Goal: Communication & Community: Answer question/provide support

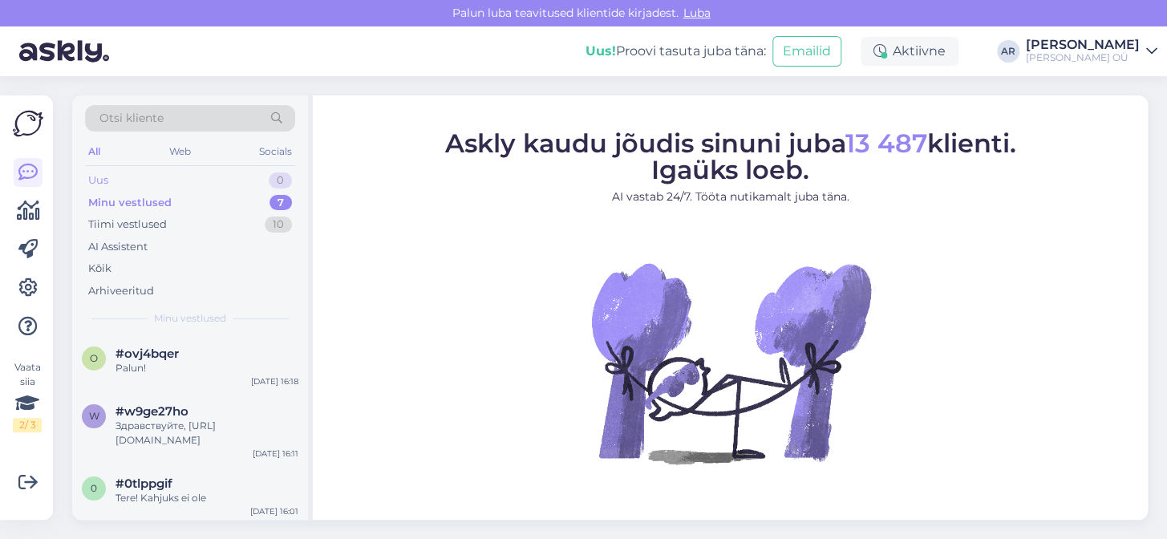
click at [189, 175] on div "Uus 0" at bounding box center [190, 180] width 210 height 22
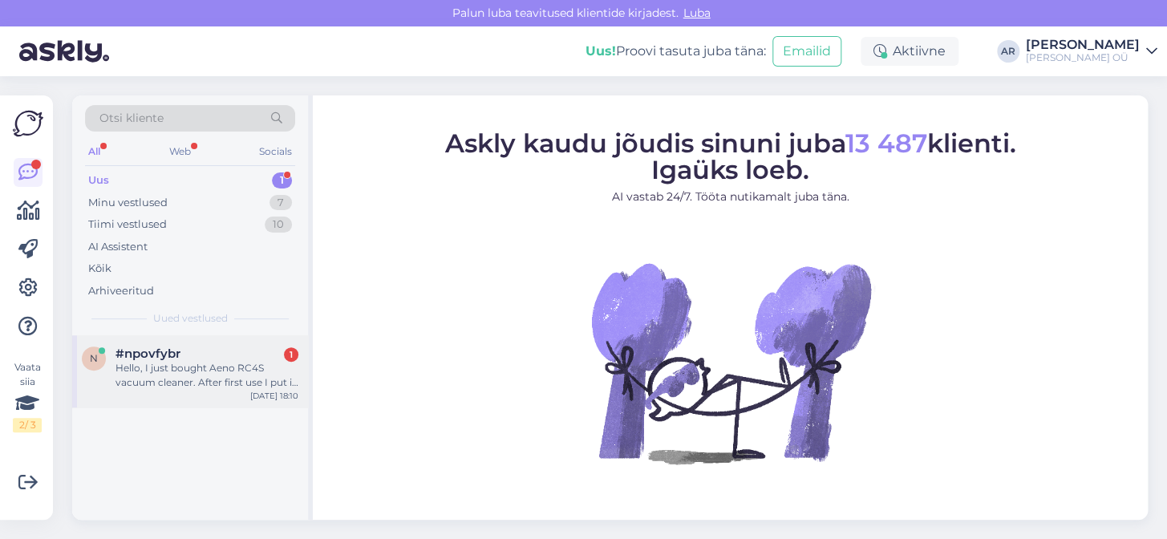
click at [200, 368] on div "Hello, I just bought Aeno RC4S vacuum cleaner. After first use I put it to char…" at bounding box center [207, 375] width 183 height 29
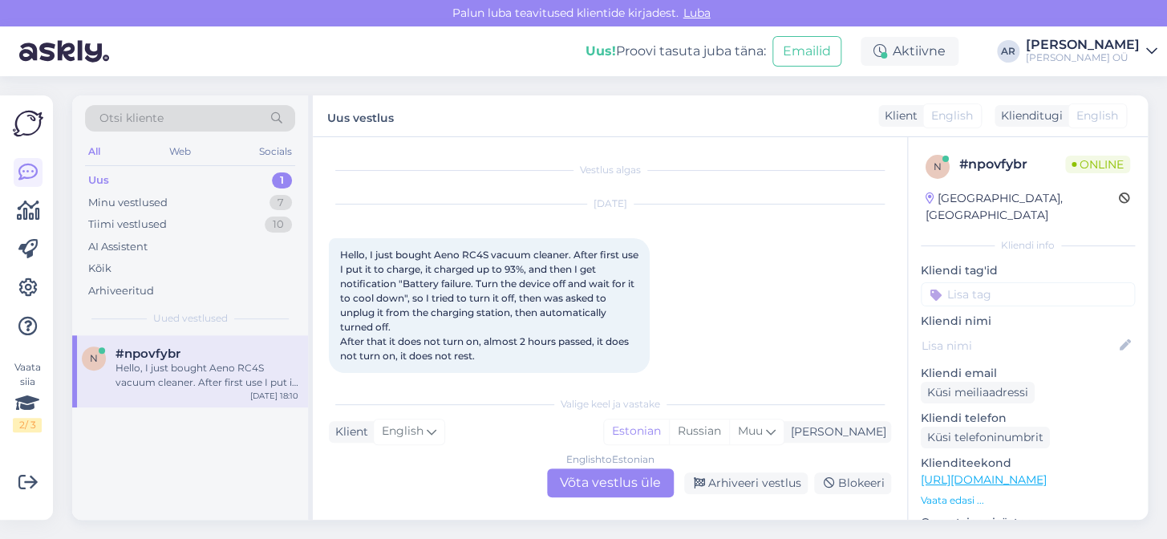
scroll to position [17, 0]
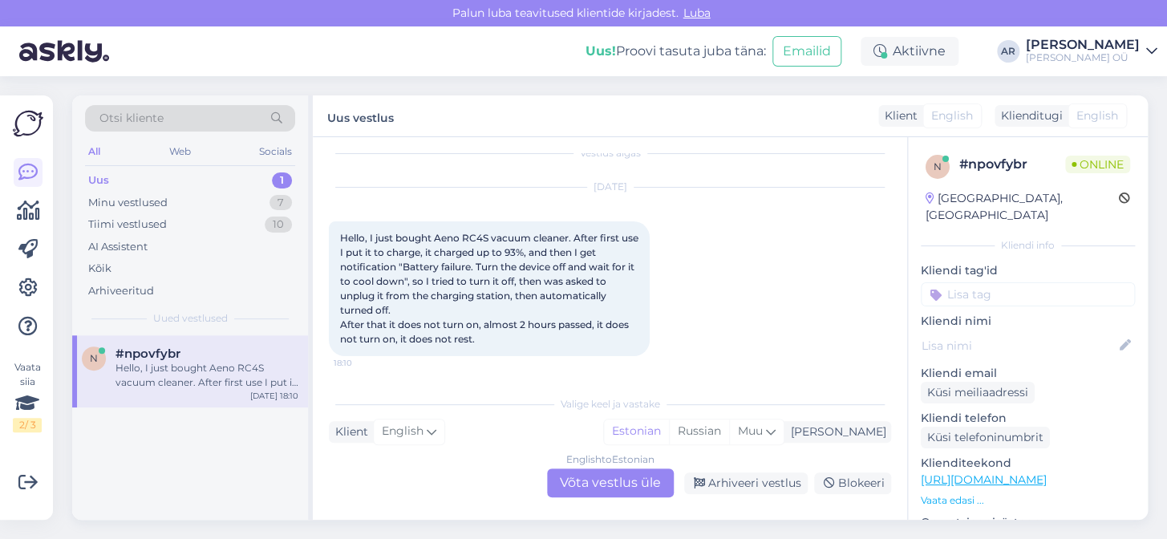
click at [640, 473] on div "English to Estonian Võta vestlus üle" at bounding box center [610, 483] width 127 height 29
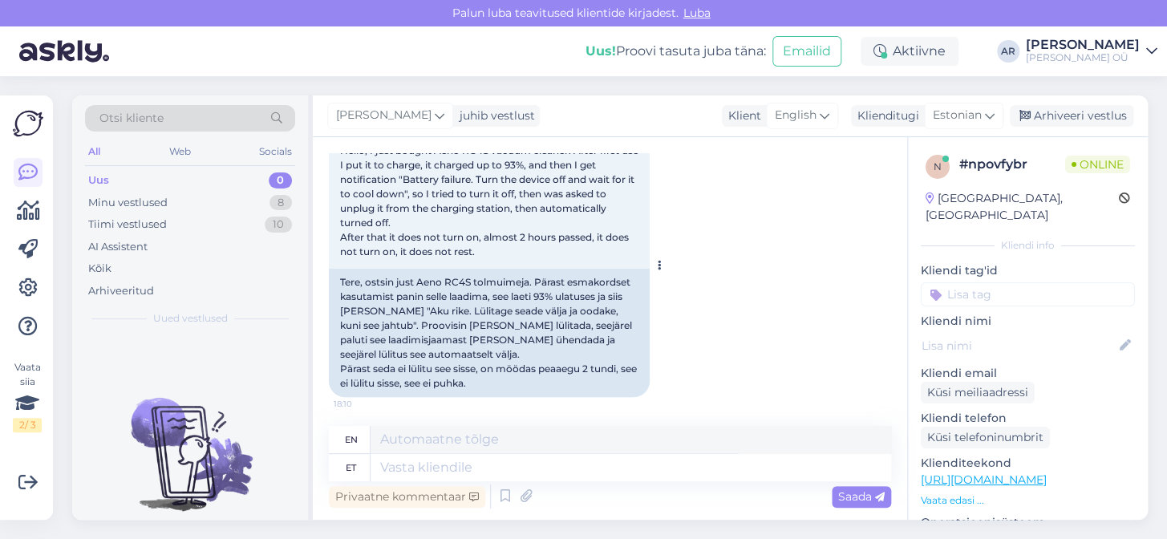
scroll to position [107, 0]
click at [468, 452] on textarea at bounding box center [631, 439] width 521 height 27
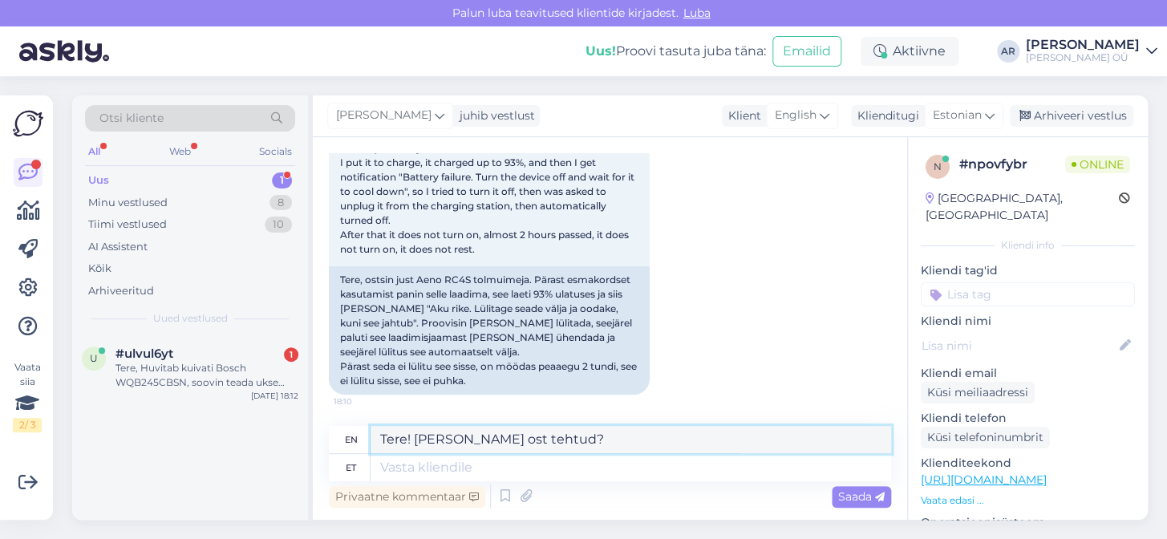
type textarea "Tere! [PERSON_NAME] ost tehtud?"
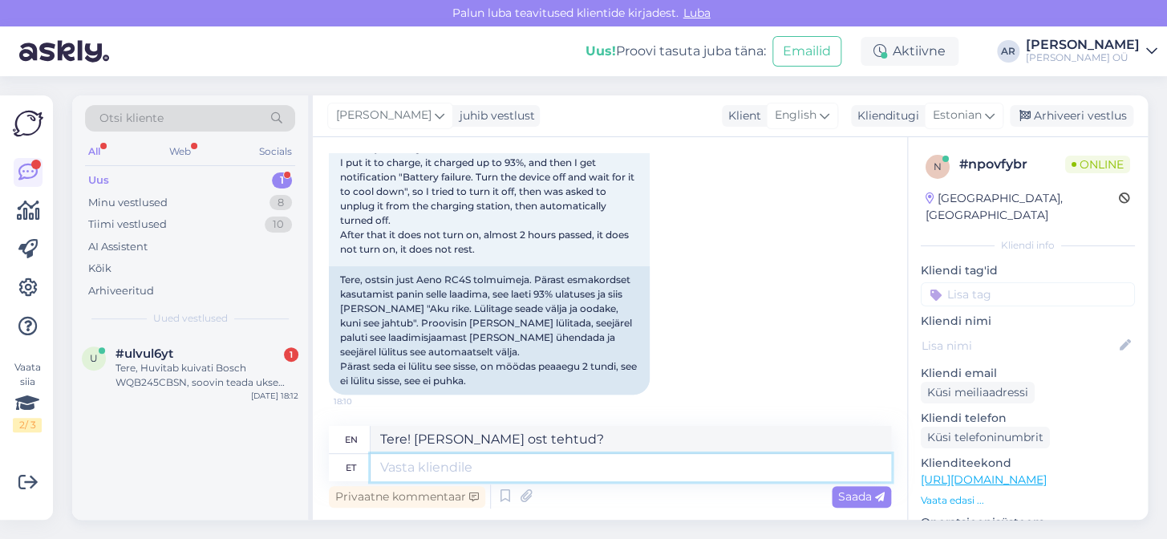
click at [470, 475] on textarea at bounding box center [631, 467] width 521 height 27
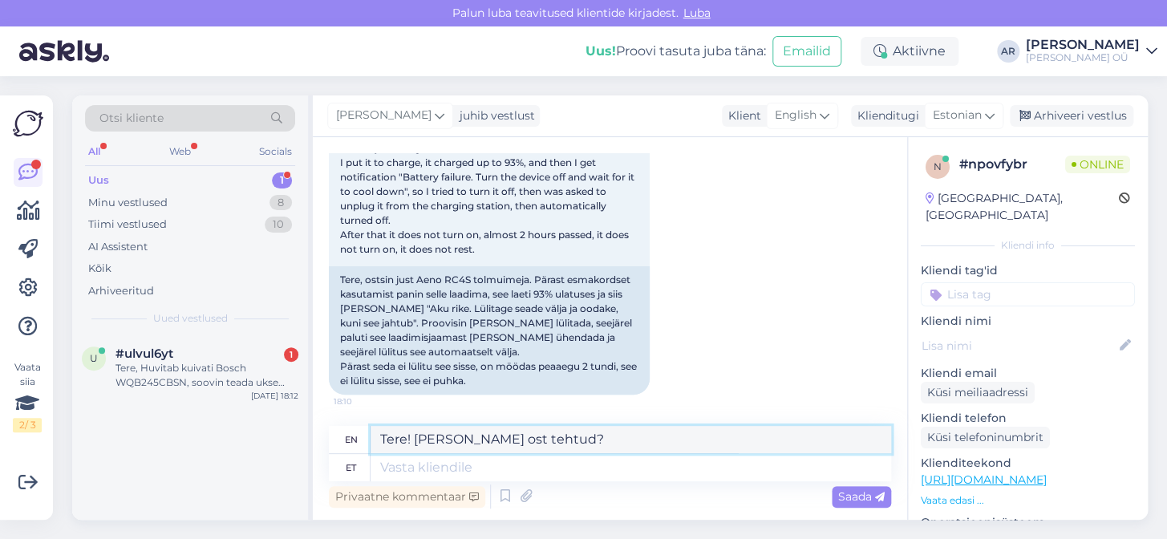
click at [542, 433] on textarea "Tere! [PERSON_NAME] ost tehtud?" at bounding box center [631, 439] width 521 height 27
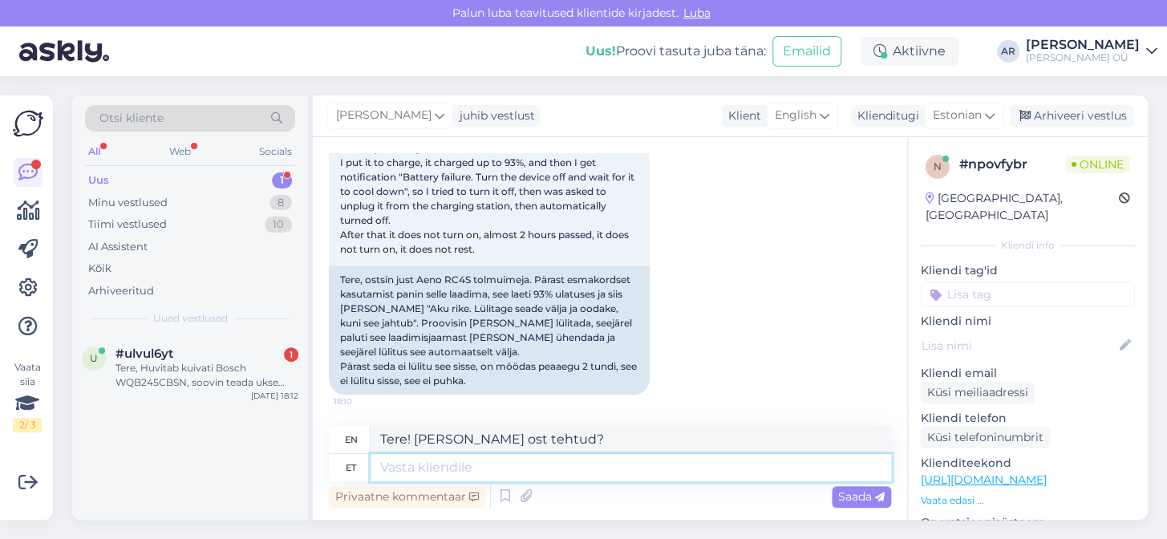
click at [517, 475] on textarea at bounding box center [631, 467] width 521 height 27
paste textarea "Tere! [PERSON_NAME] ost tehtud?"
type textarea "Tere! [PERSON_NAME] ost tehtud?"
click at [518, 470] on textarea "Tere! [PERSON_NAME] ost tehtud?" at bounding box center [631, 467] width 521 height 27
type textarea "Hello! Where was the purchase made?"
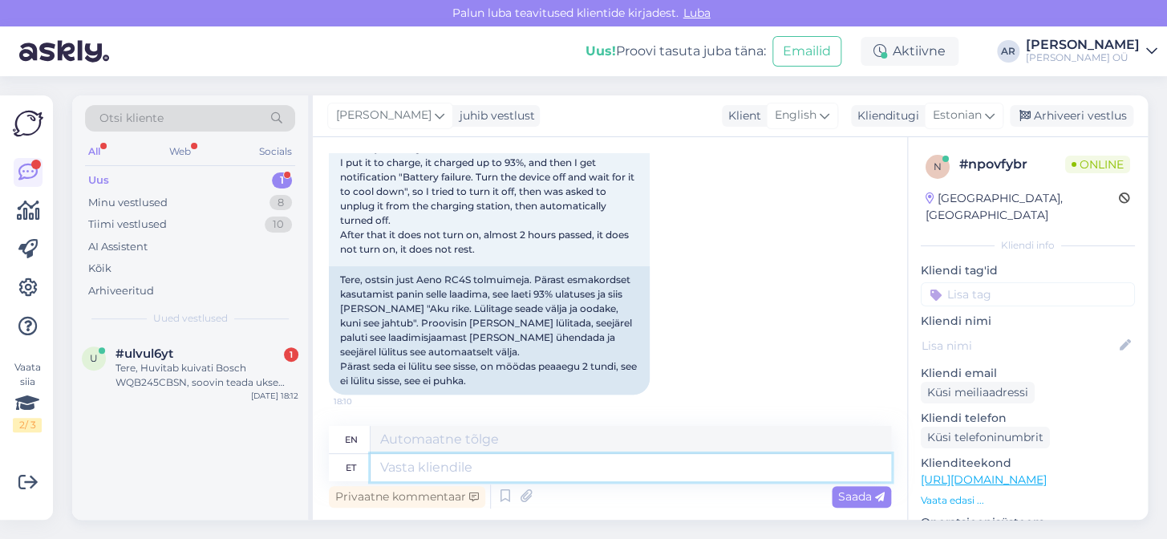
scroll to position [203, 0]
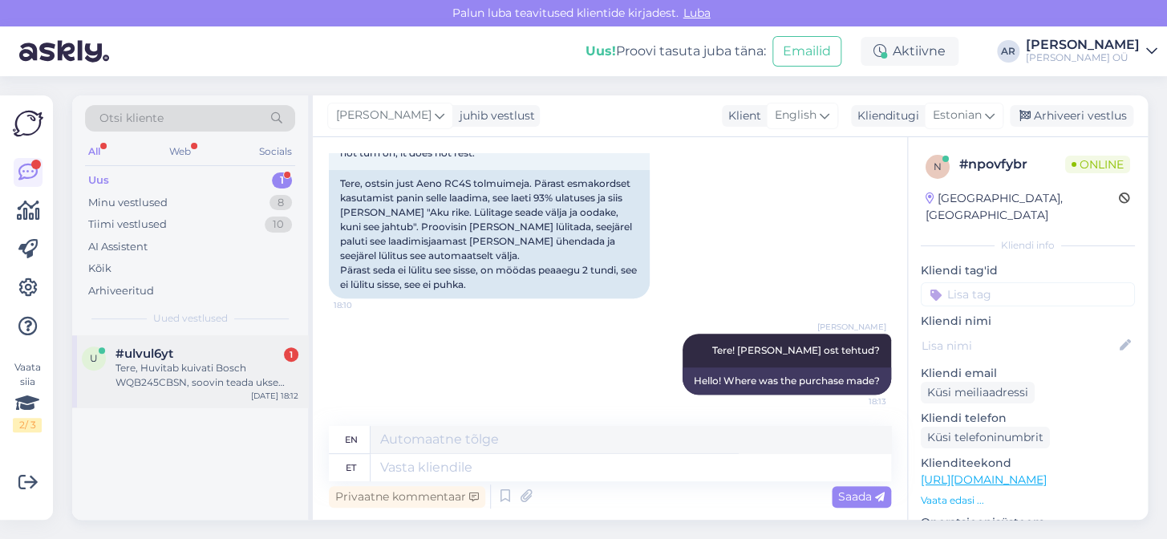
click at [176, 388] on div "Tere, Huvitab kuivati Bosch WQB245CBSN, soovin teada ukse käelisust." at bounding box center [207, 375] width 183 height 29
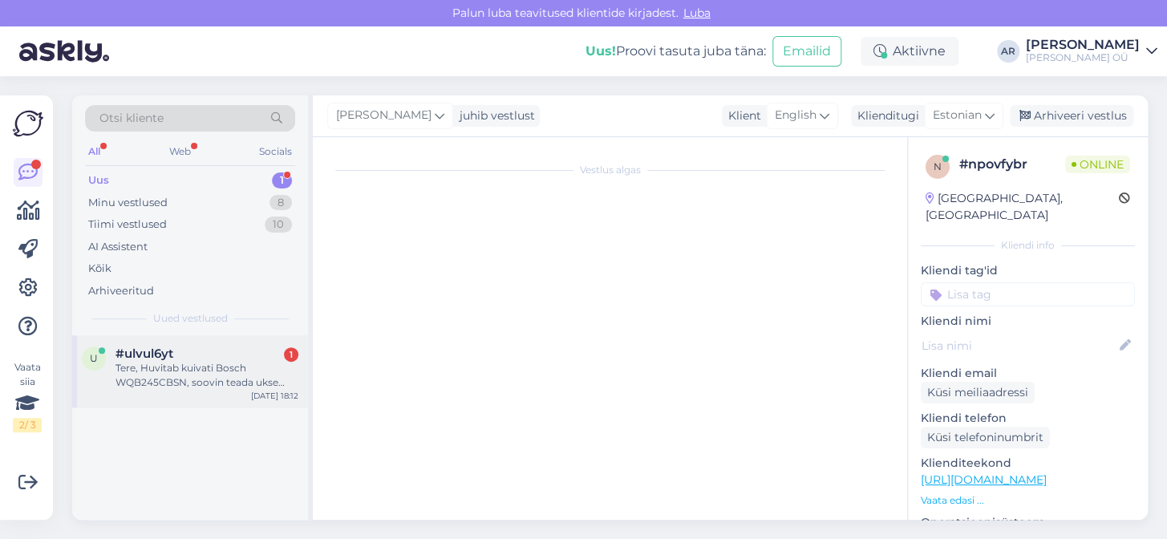
scroll to position [0, 0]
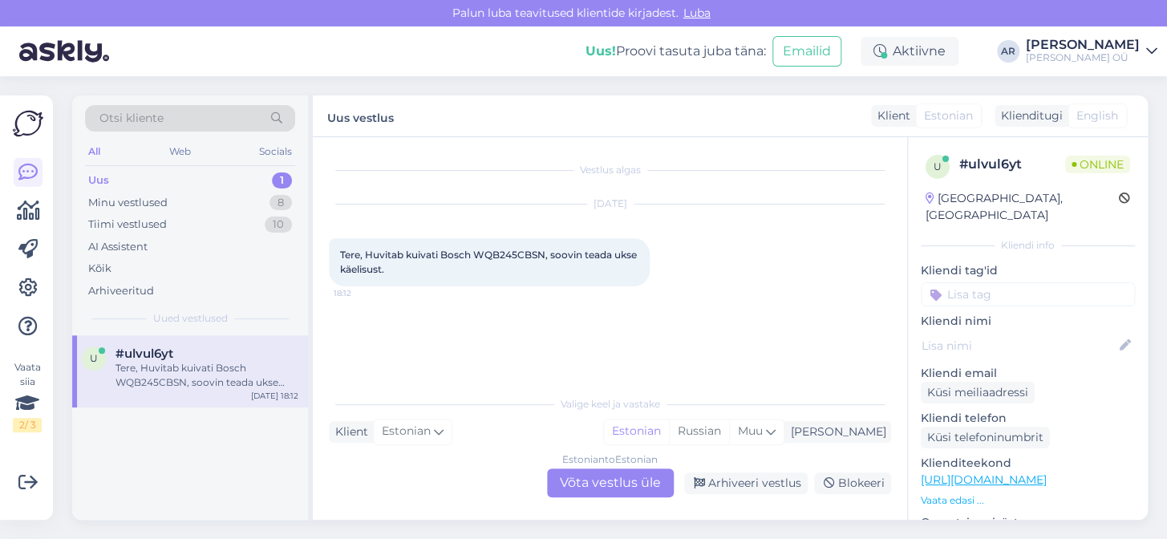
click at [562, 477] on div "Estonian to Estonian Võta vestlus üle" at bounding box center [610, 483] width 127 height 29
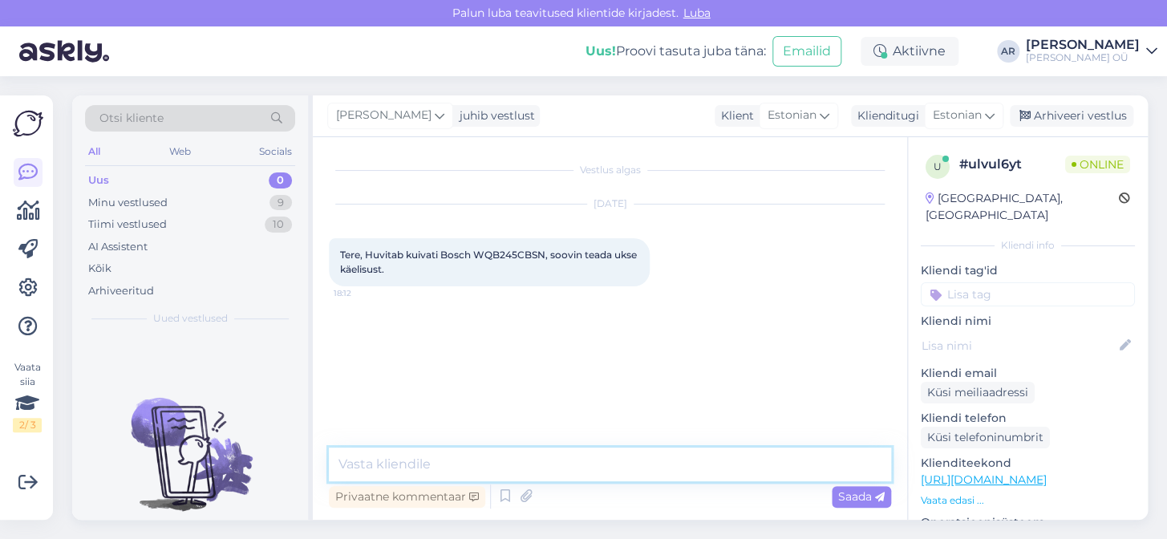
click at [562, 477] on textarea at bounding box center [610, 465] width 562 height 34
type textarea "Tere!"
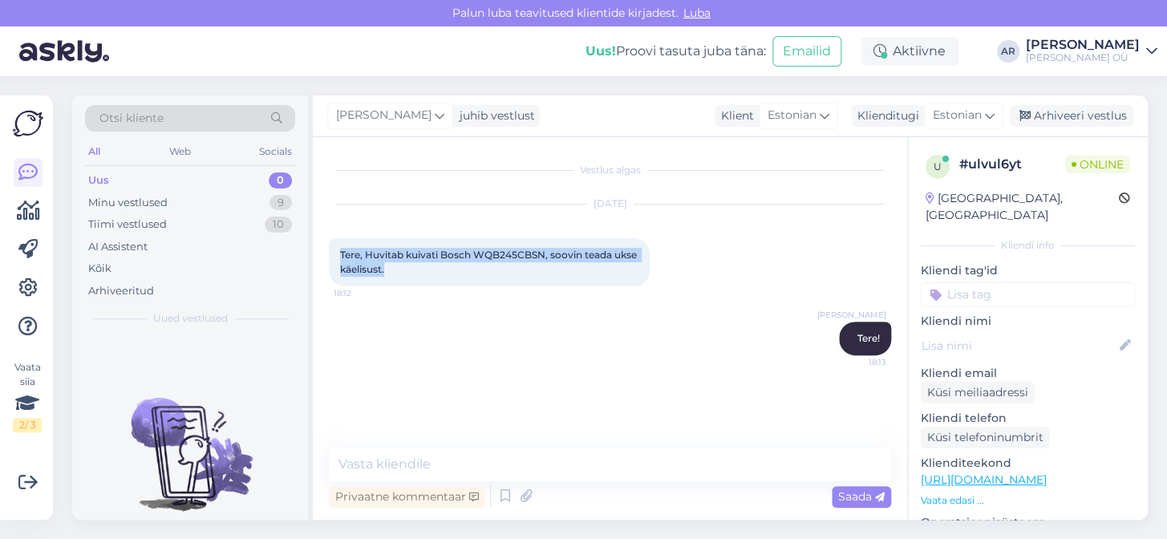
drag, startPoint x: 434, startPoint y: 272, endPoint x: 339, endPoint y: 231, distance: 103.1
click at [339, 231] on div "[DATE] Tere, Huvitab kuivati Bosch WQB245CBSN, soovin teada ukse käelisust. 18:…" at bounding box center [610, 245] width 562 height 117
copy span "Tere, Huvitab kuivati Bosch WQB245CBSN, soovin teada ukse käelisust."
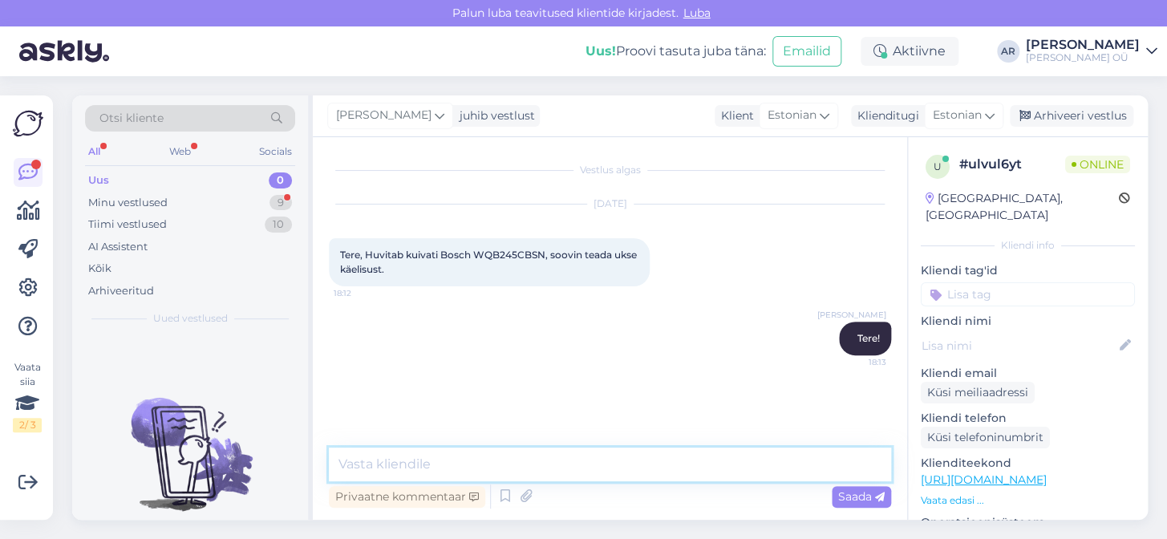
click at [689, 473] on textarea at bounding box center [610, 465] width 562 height 34
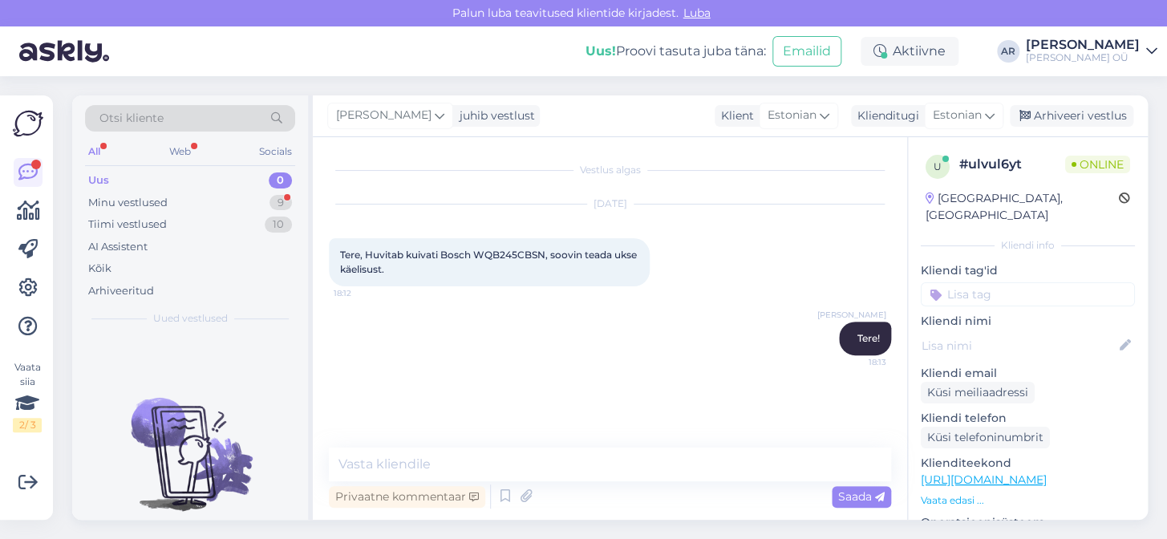
click at [953, 473] on link "[URL][DOMAIN_NAME]" at bounding box center [984, 480] width 126 height 14
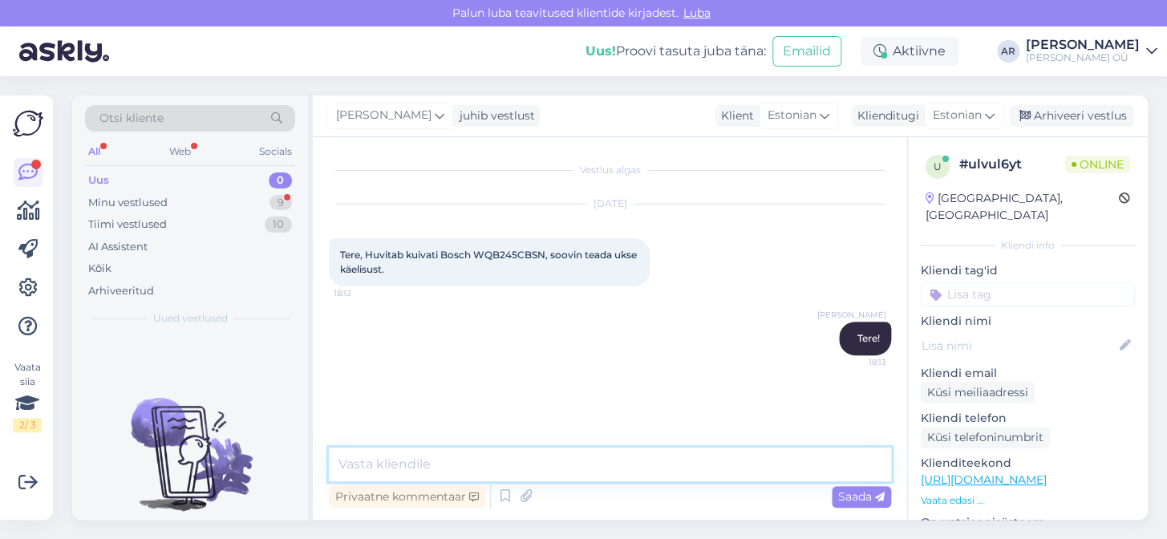
click at [532, 459] on textarea at bounding box center [610, 465] width 562 height 34
paste textarea "ukse käelisus (hingede pool) on võimalik vahetada"
drag, startPoint x: 521, startPoint y: 457, endPoint x: 426, endPoint y: 455, distance: 94.7
click at [426, 455] on textarea "ukse käelisus (hingede pool) on võimalik vahetada" at bounding box center [610, 465] width 562 height 34
click at [347, 465] on textarea "ukse käelisus on võimalik vahetada" at bounding box center [610, 465] width 562 height 34
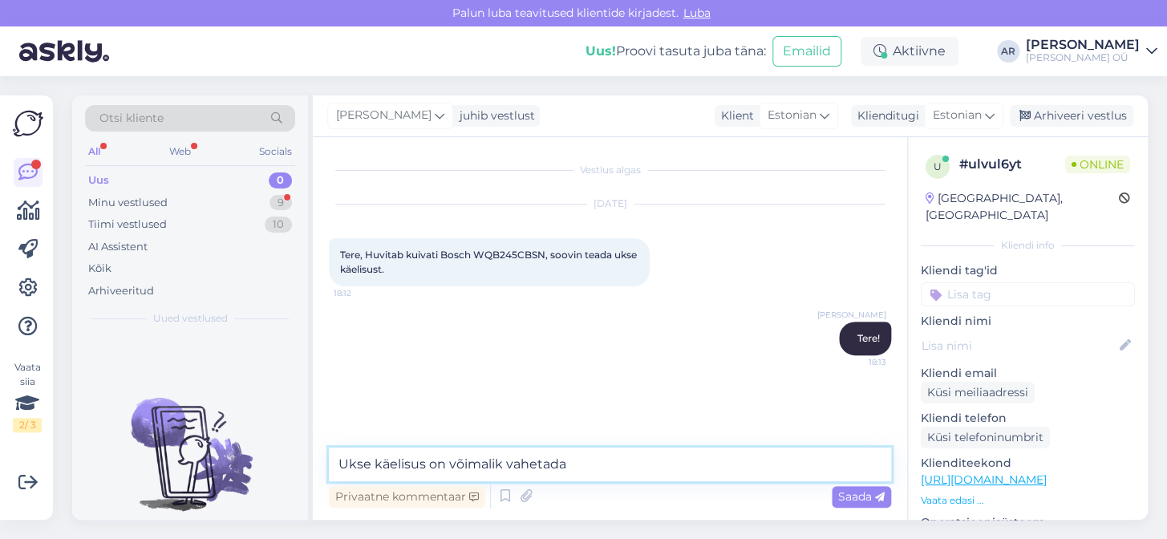
click at [706, 475] on textarea "Ukse käelisus on võimalik vahetada" at bounding box center [610, 465] width 562 height 34
type textarea "Ukse käelisus on võimalik vahetada."
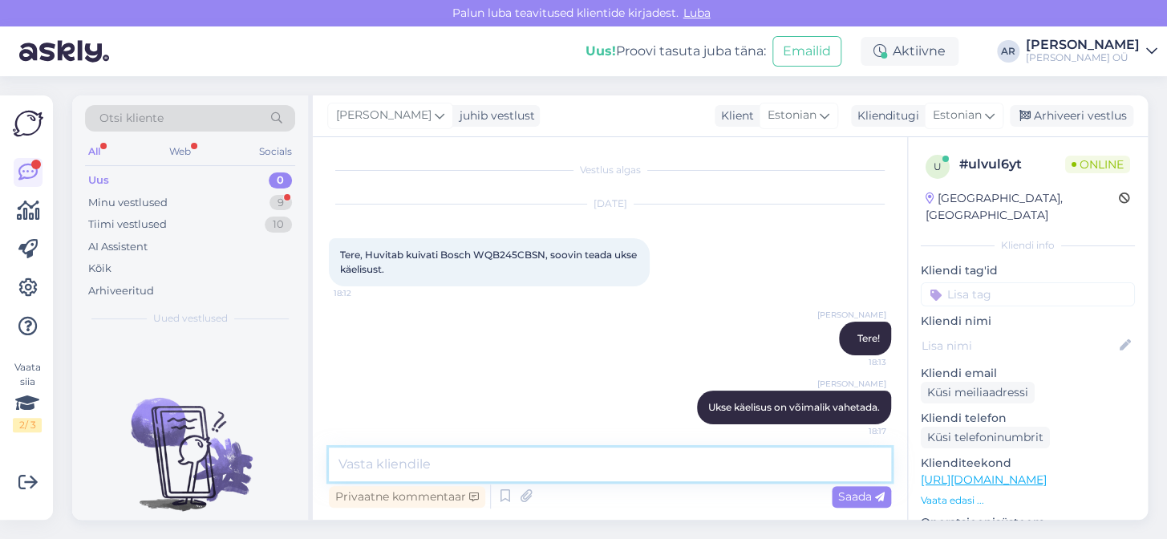
scroll to position [8, 0]
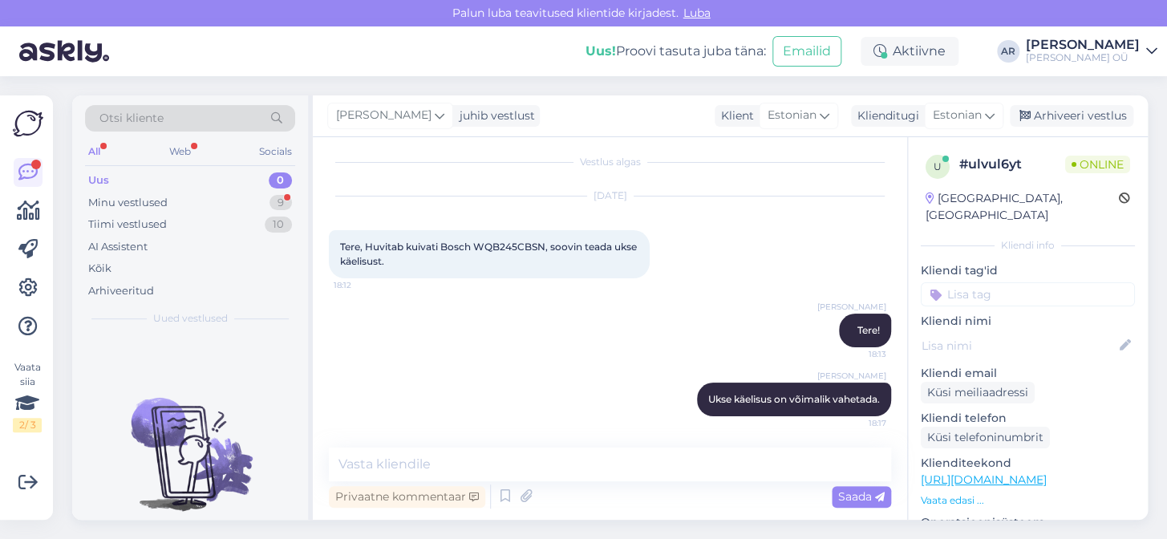
click at [177, 189] on div "Uus 0" at bounding box center [190, 180] width 210 height 22
click at [177, 194] on div "Minu vestlused 9" at bounding box center [190, 203] width 210 height 22
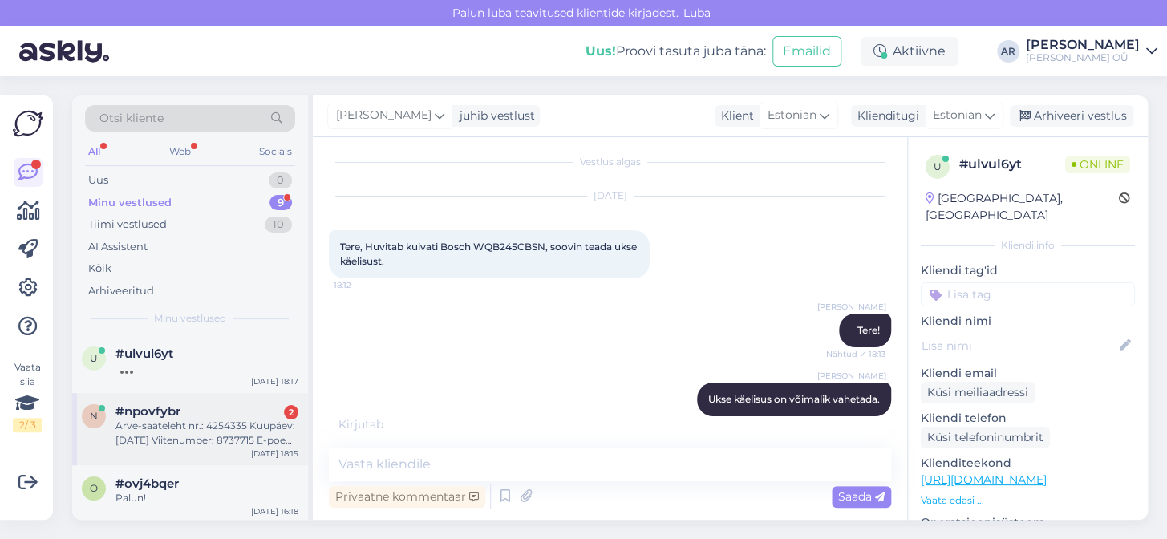
click at [224, 455] on div "n #npovfybr 2 Arve-saateleht nr.: 4254335 Kuupäev: [DATE] Viitenumber: 8737715 …" at bounding box center [190, 429] width 236 height 72
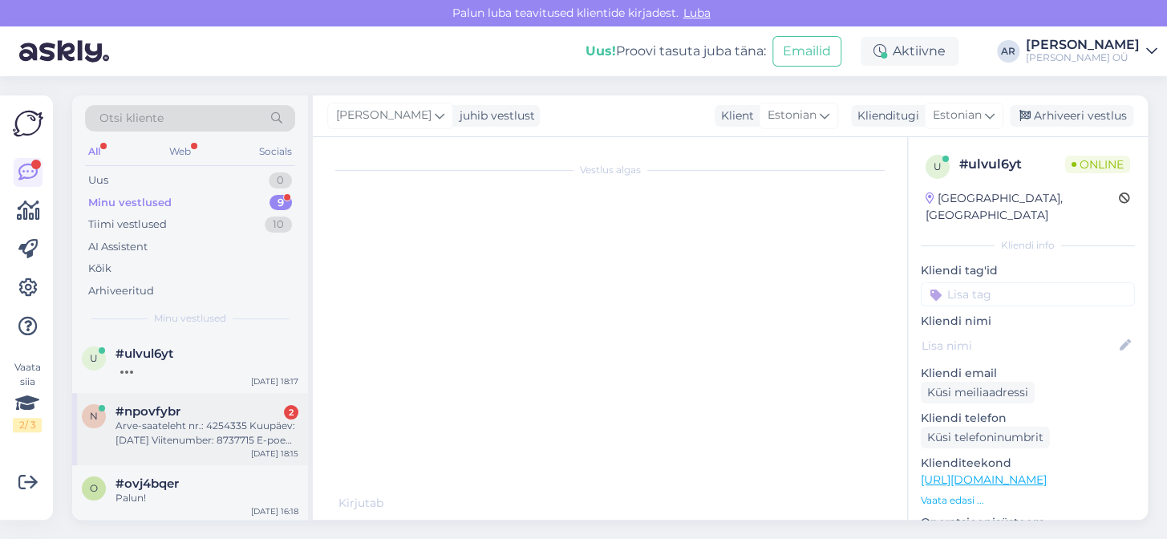
scroll to position [499, 0]
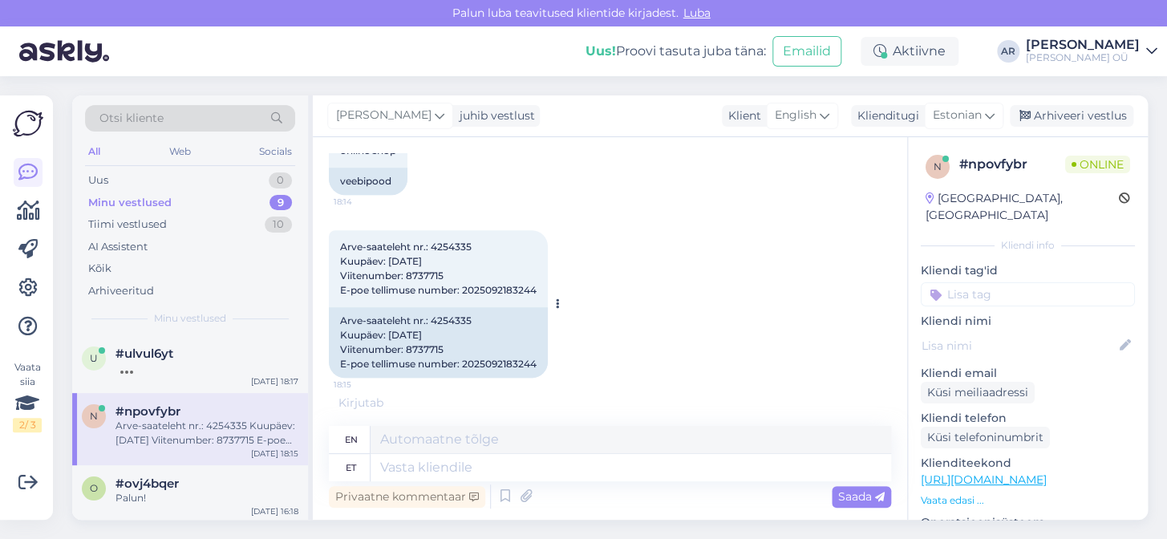
click at [451, 246] on span "Arve-saateleht nr.: 4254335 Kuupäev: [DATE] Viitenumber: 8737715 E-poe tellimus…" at bounding box center [438, 268] width 197 height 55
copy span "4254335"
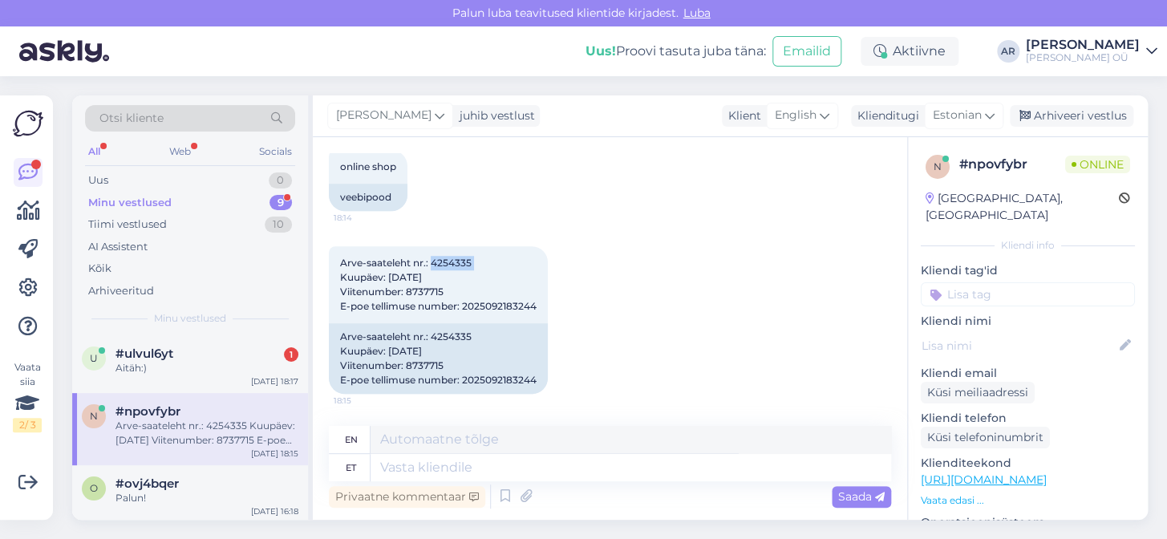
scroll to position [482, 0]
click at [208, 389] on div "u #ulvul6yt 1 Aitäh:) [DATE] 18:17" at bounding box center [190, 364] width 236 height 58
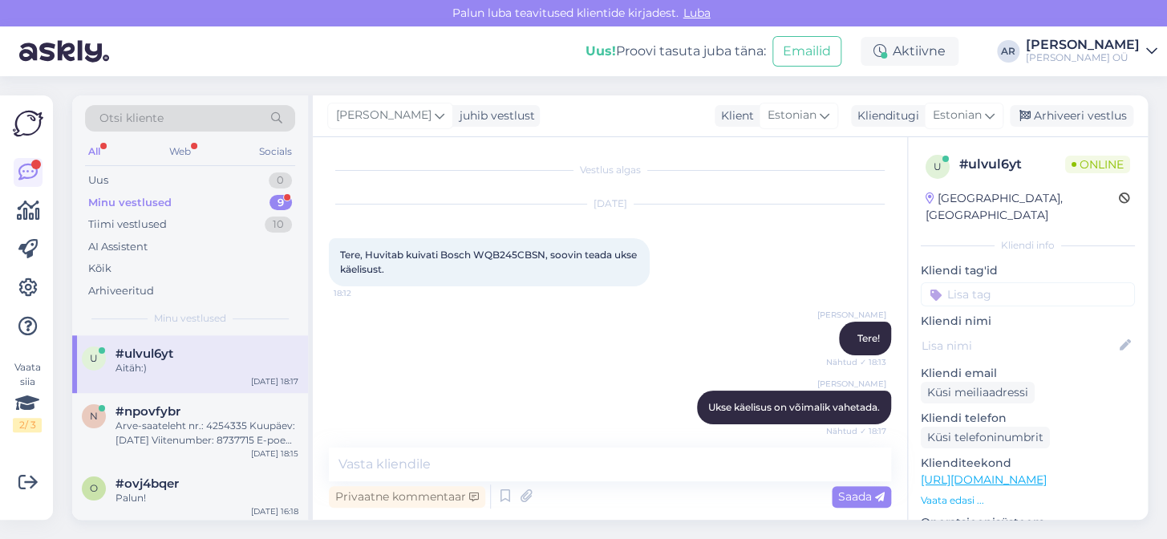
scroll to position [77, 0]
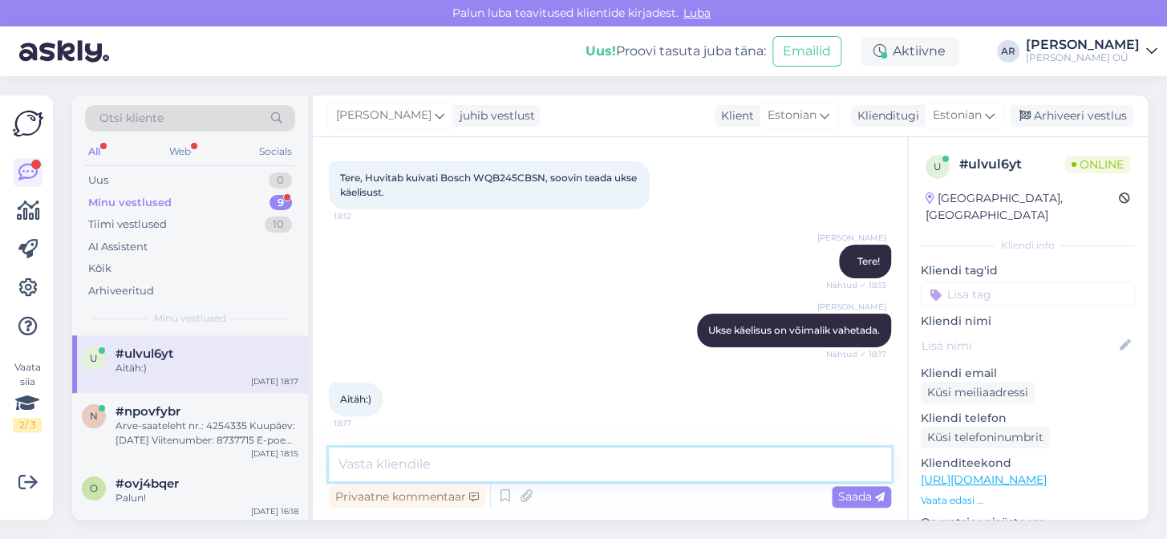
click at [394, 462] on textarea at bounding box center [610, 465] width 562 height 34
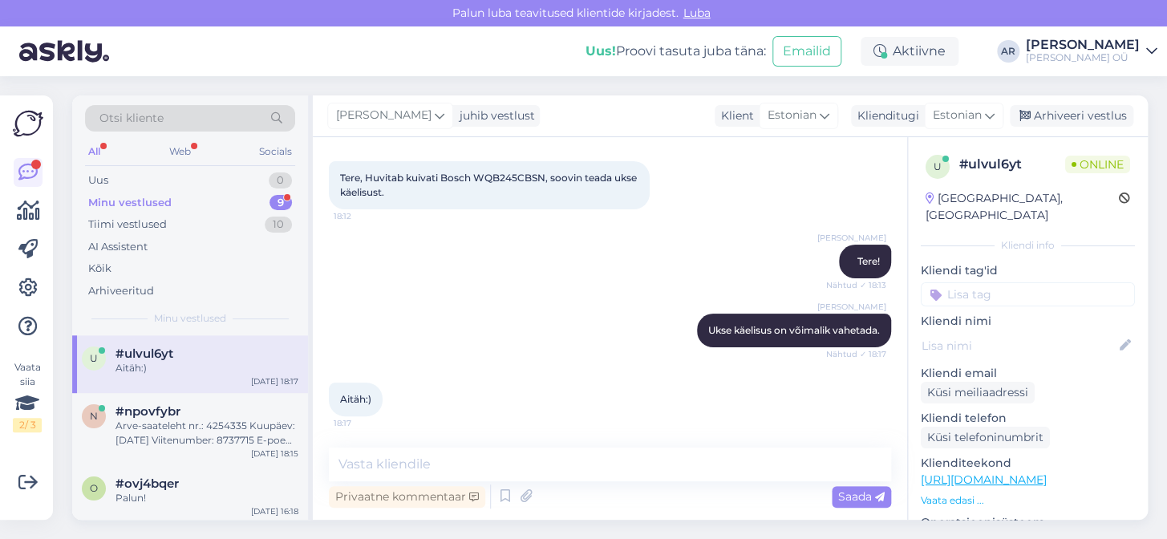
click at [141, 195] on div "Minu vestlused" at bounding box center [129, 203] width 83 height 16
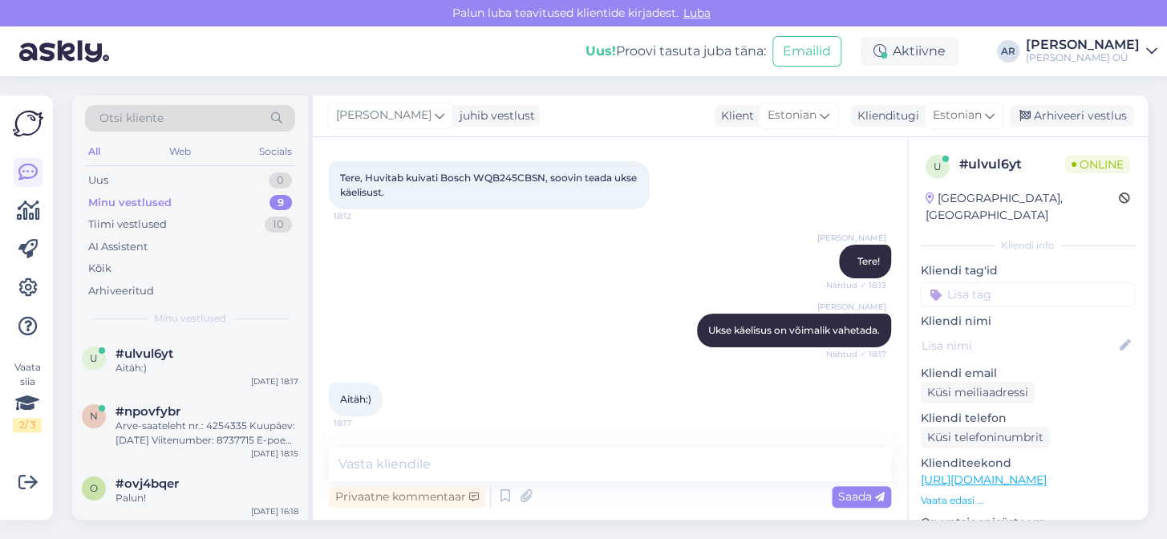
click at [473, 152] on div "Vestlus algas [DATE] Tere, Huvitab kuivati Bosch WQB245CBSN, soovin teada ukse …" at bounding box center [610, 328] width 595 height 383
click at [249, 404] on div "#npovfybr" at bounding box center [207, 411] width 183 height 14
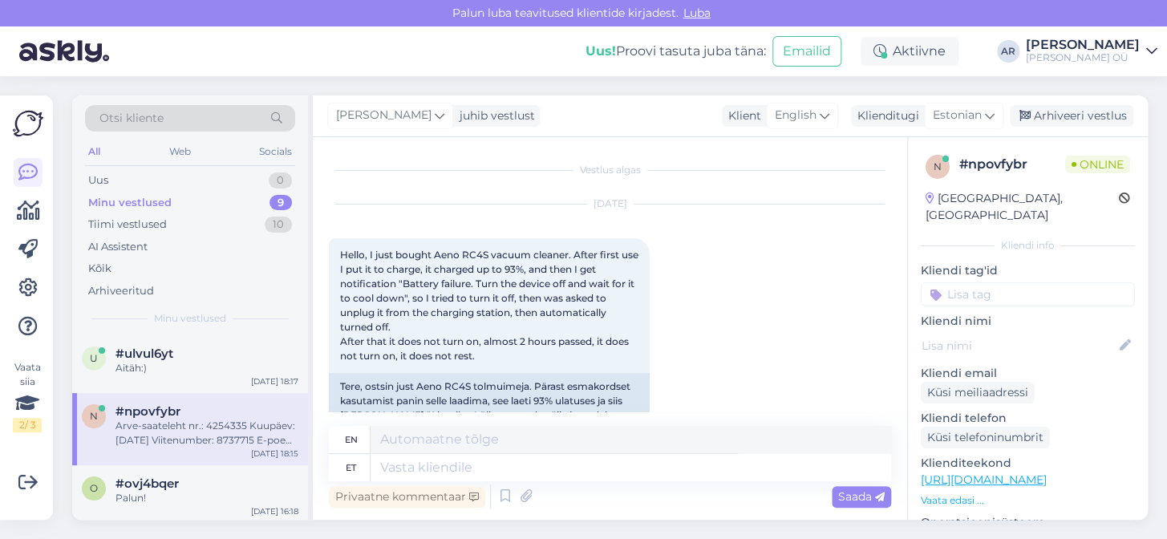
scroll to position [482, 0]
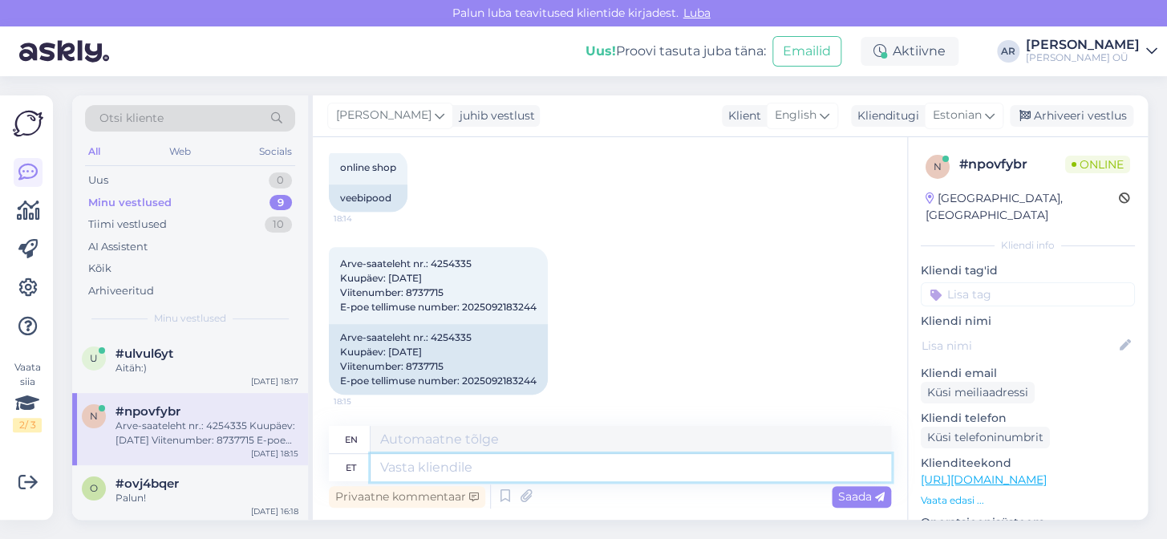
click at [457, 474] on textarea at bounding box center [631, 467] width 521 height 27
type textarea "ta"
type textarea "he/she"
type textarea "t"
type textarea "Tagastage"
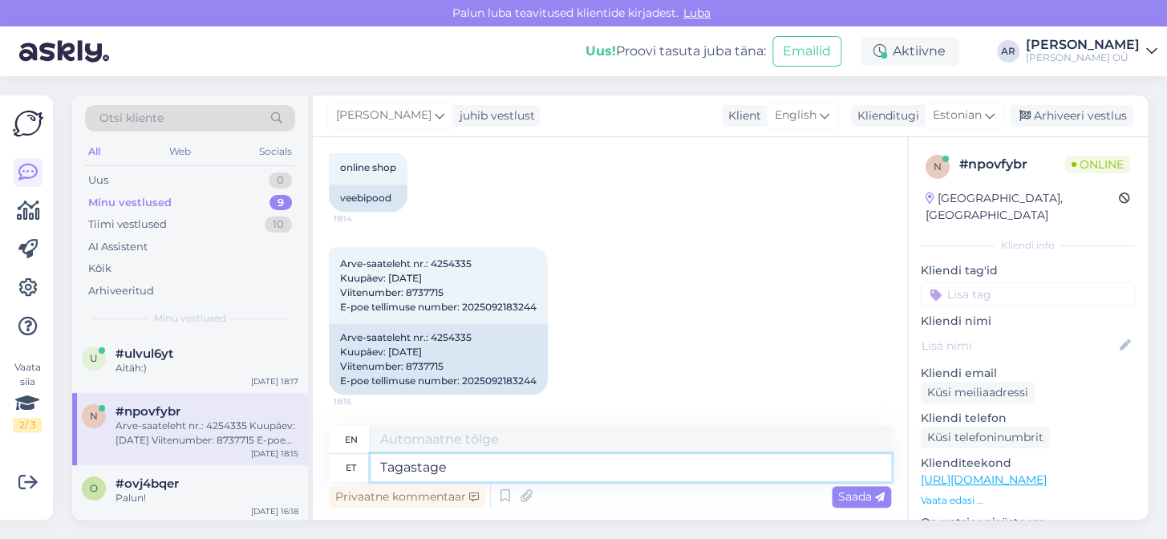
type textarea "Return"
type textarea "Tagastage toode"
type textarea "Return the product"
type textarea "Tagastage toode lä"
type textarea "Return the product to"
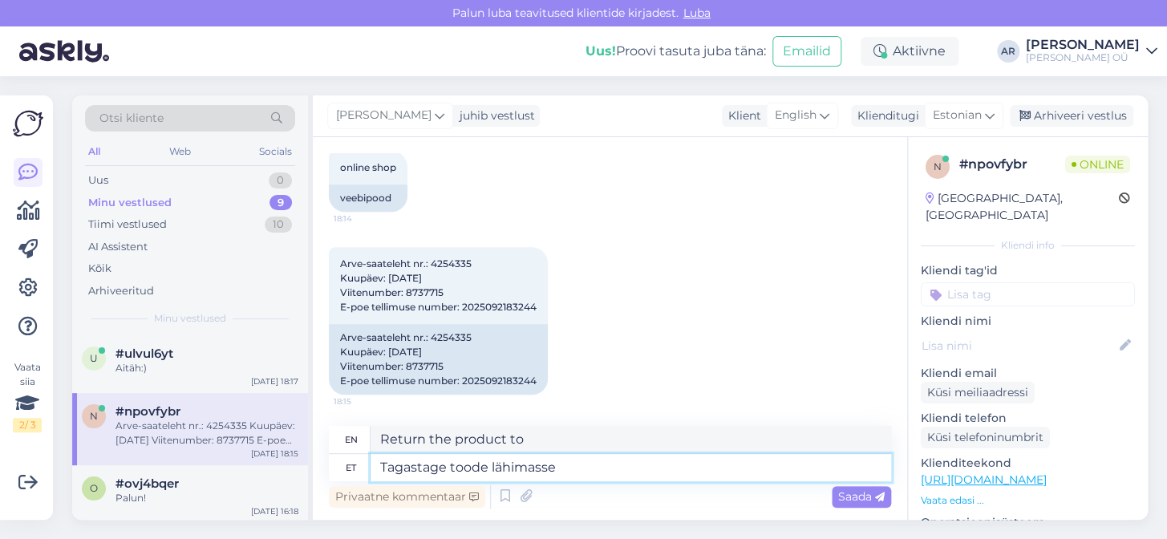
type textarea "Tagastage toode lähimasse"
type textarea "Return the product to the nearest"
type textarea "Tagastage toode lähimasse O"
type textarea "Return the product to the nearest O"
type textarea "Tagastage toode lähimasse ON"
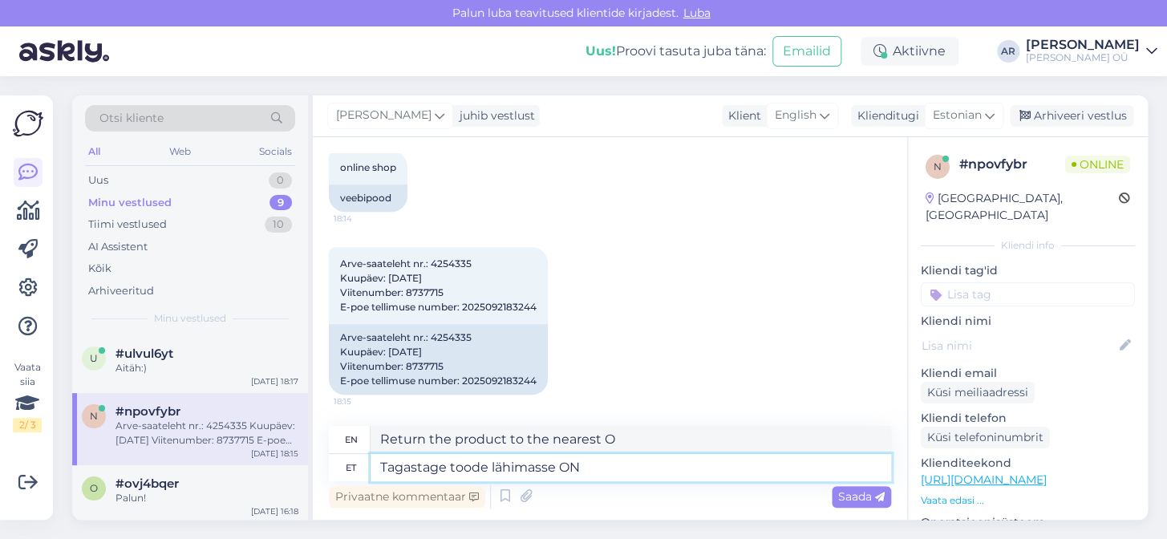
type textarea "Return the product to the nearest ON"
type textarea "Tagastage toode lähimasse ONOFF"
type textarea "Return the product to the nearest ONOFF"
type textarea "Tagastage toode lähimasse ONOFF poodi."
type textarea "Return the product to the nearest ONOFF store."
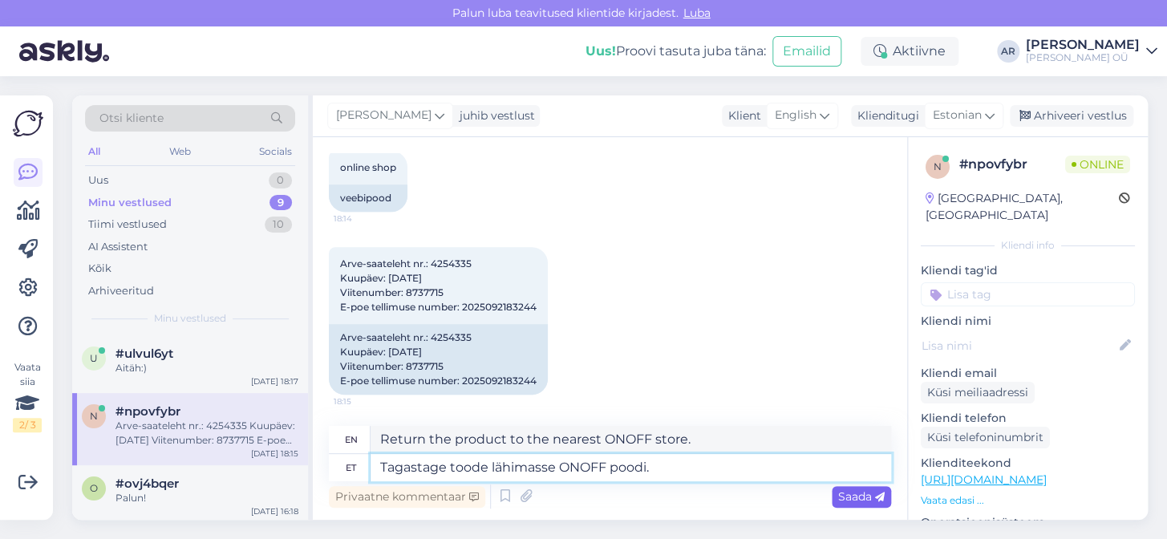
type textarea "Tagastage toode lähimasse ONOFF poodi."
click at [865, 504] on div "Saada" at bounding box center [861, 497] width 59 height 22
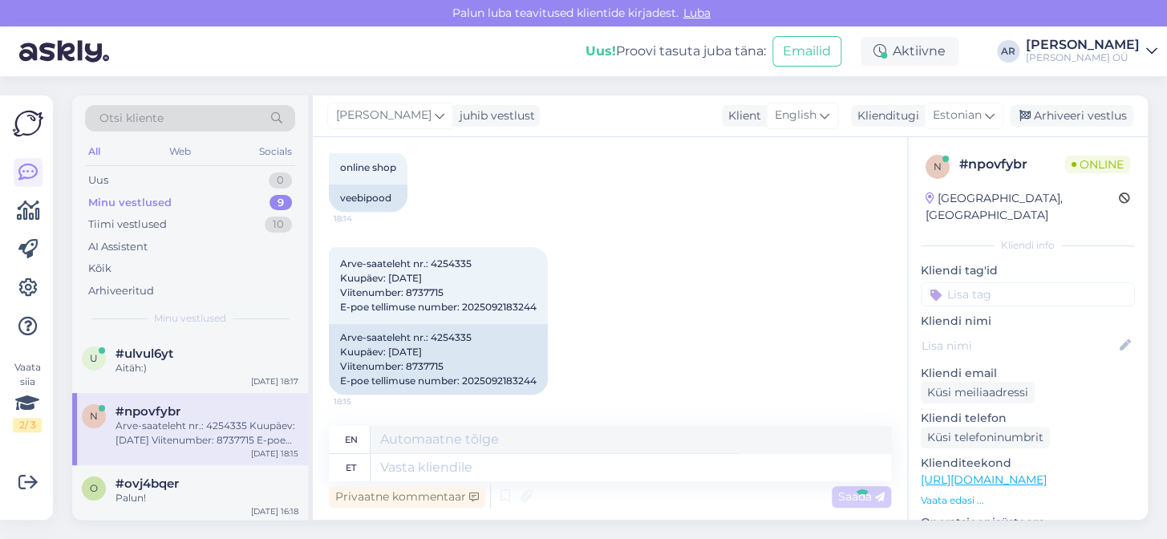
scroll to position [578, 0]
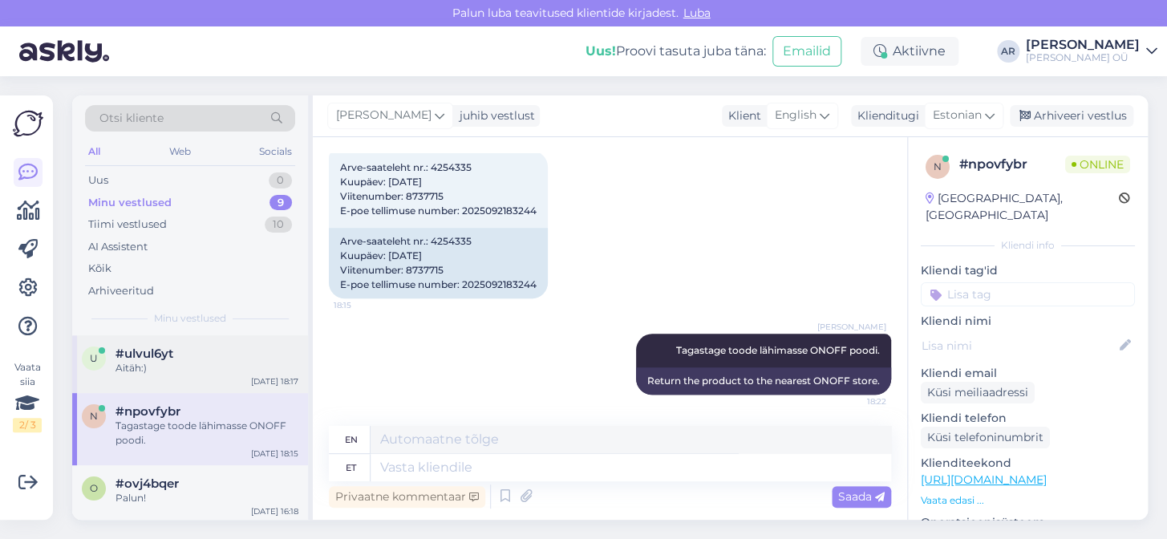
click at [178, 344] on div "u #ulvul6yt Aitäh:) [DATE] 18:17" at bounding box center [190, 364] width 236 height 58
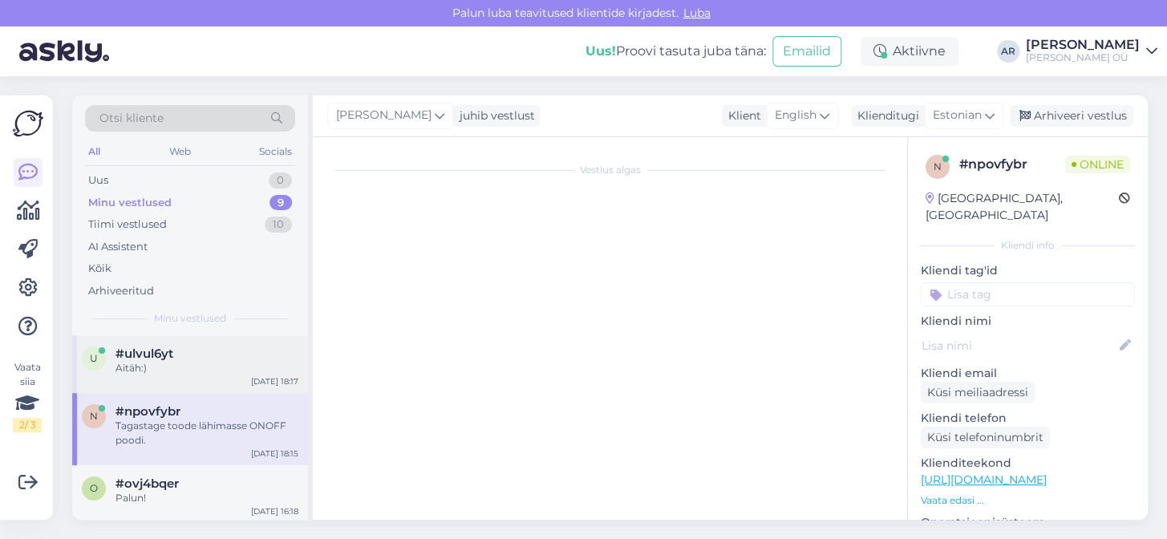
scroll to position [77, 0]
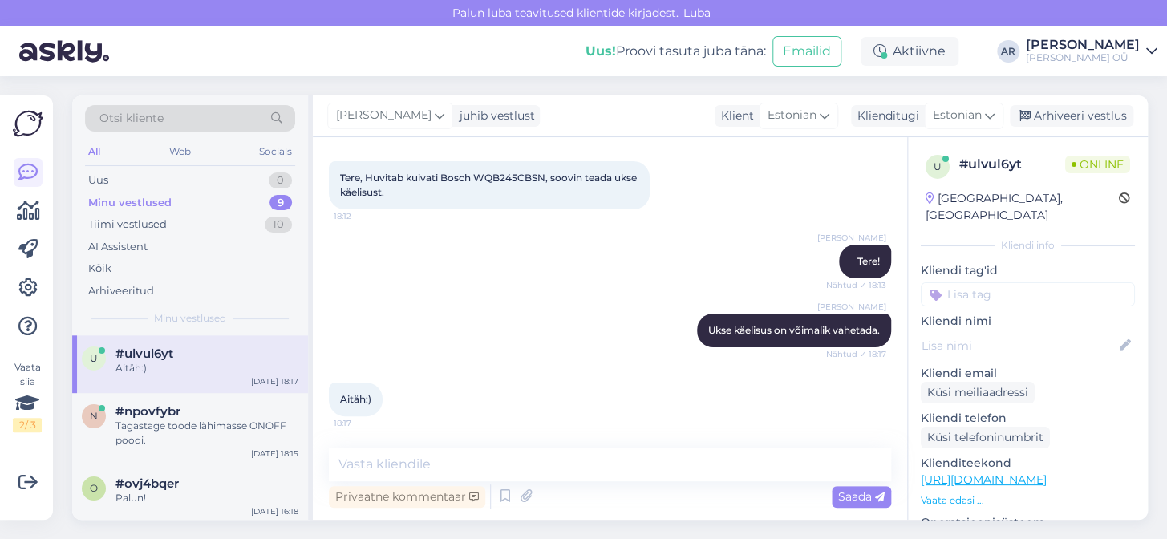
drag, startPoint x: 440, startPoint y: 435, endPoint x: 440, endPoint y: 447, distance: 12.0
click at [440, 447] on div "Vestlus algas [DATE] Tere, Huvitab kuivati Bosch WQB245CBSN, soovin teada ukse …" at bounding box center [610, 328] width 595 height 383
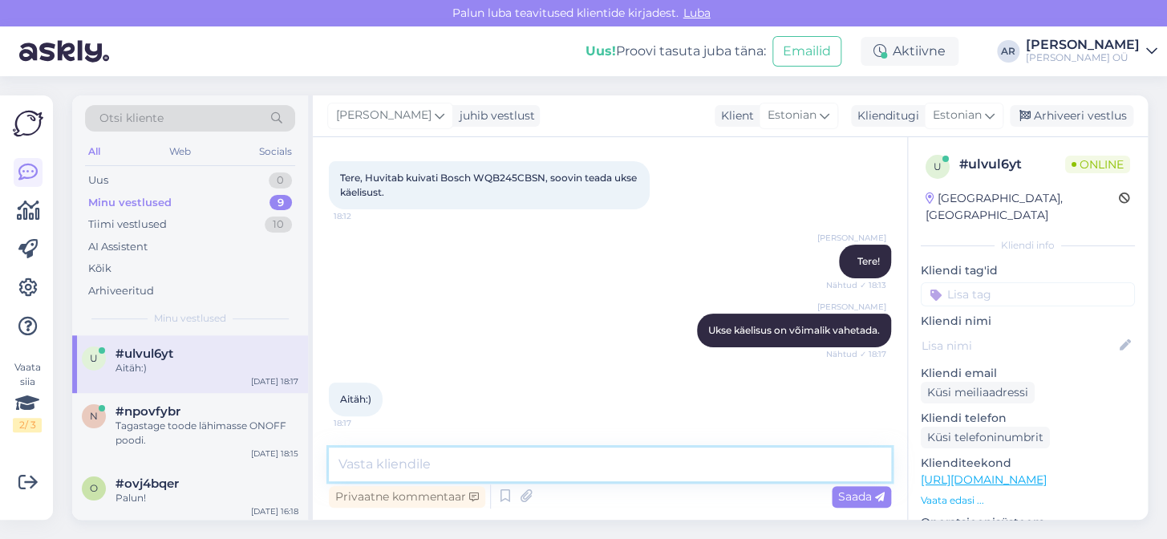
click at [440, 449] on textarea at bounding box center [610, 465] width 562 height 34
type textarea "Palun!"
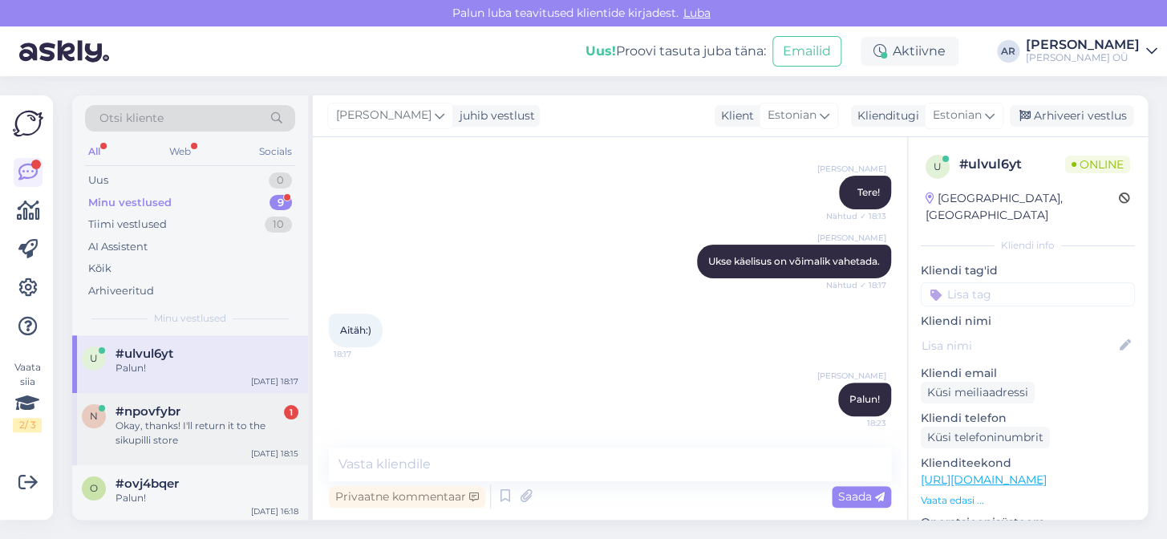
click at [257, 429] on div "Okay, thanks! I'll return it to the sikupilli store" at bounding box center [207, 433] width 183 height 29
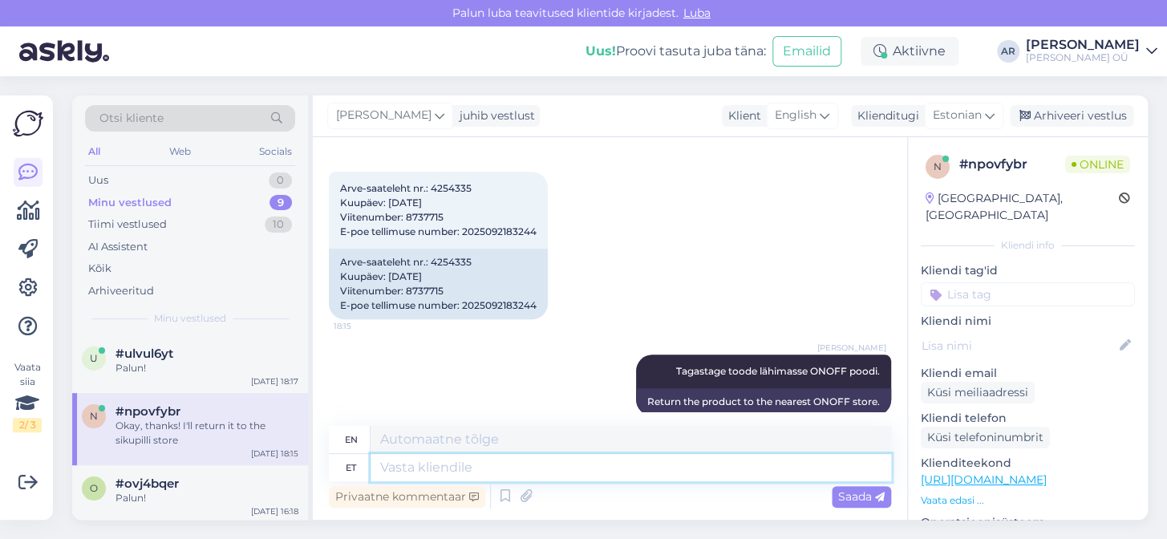
click at [521, 468] on textarea at bounding box center [631, 467] width 521 height 27
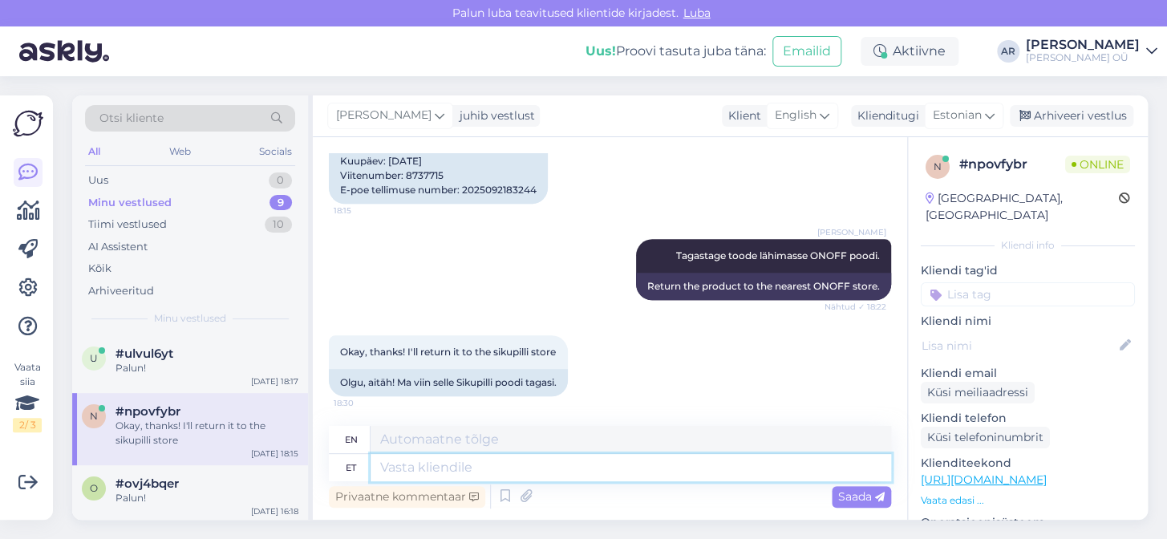
scroll to position [675, 0]
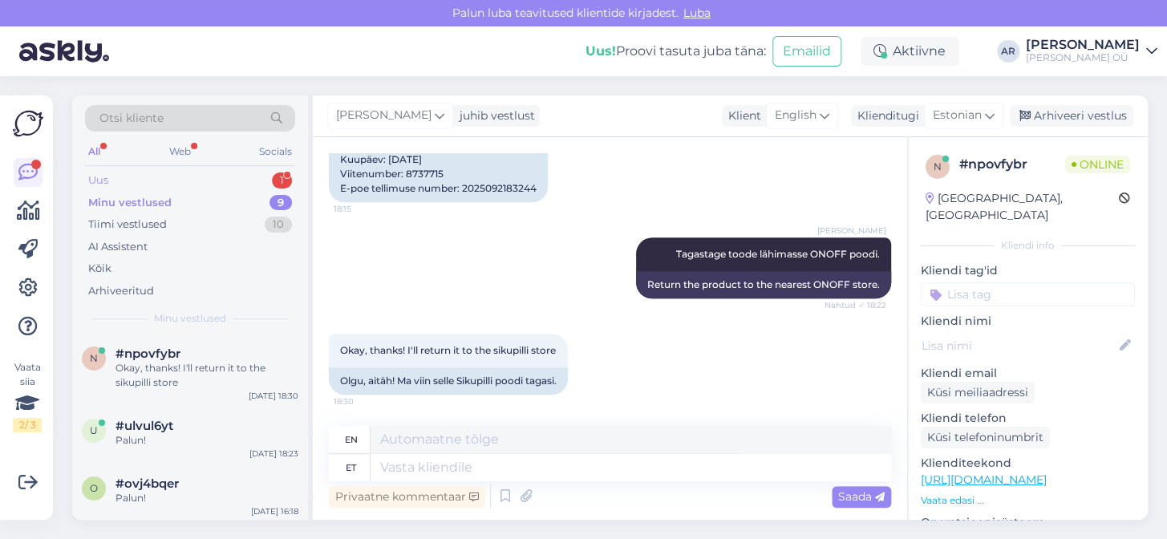
click at [242, 171] on div "Uus 1" at bounding box center [190, 180] width 210 height 22
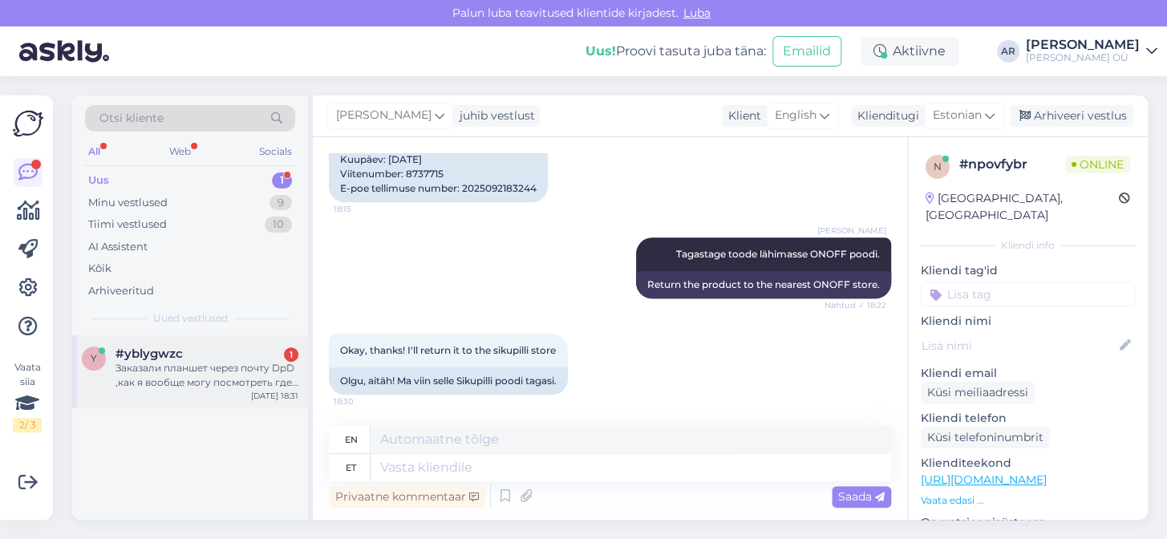
click at [250, 403] on div "y #yblygwzc 1 Заказали планшет через почту DpD ,как я вообще могу посмотреть гд…" at bounding box center [190, 371] width 236 height 72
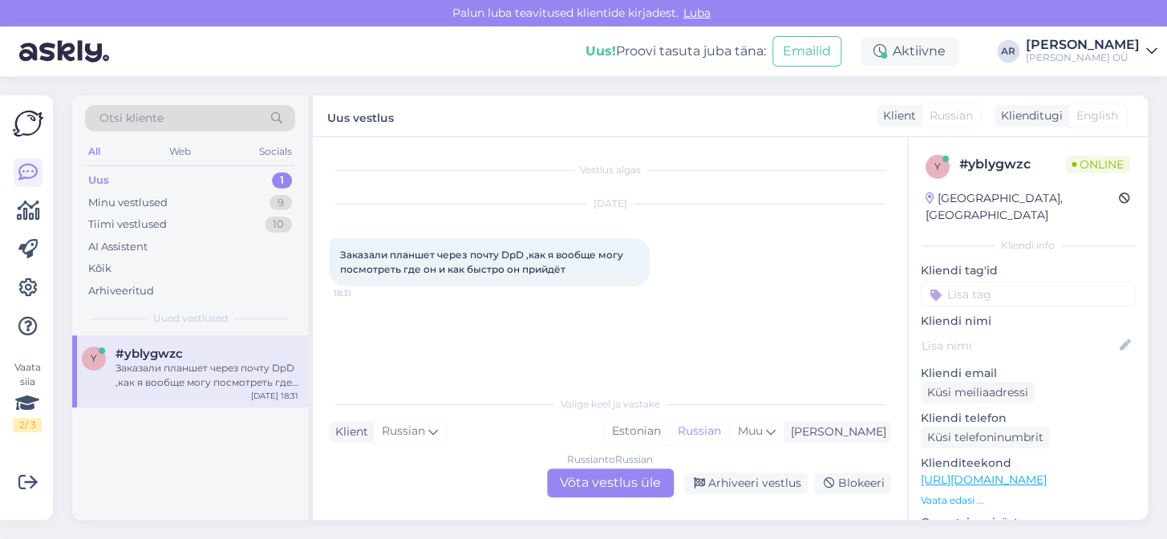
click at [607, 485] on div "Russian to Russian Võta vestlus üle" at bounding box center [610, 483] width 127 height 29
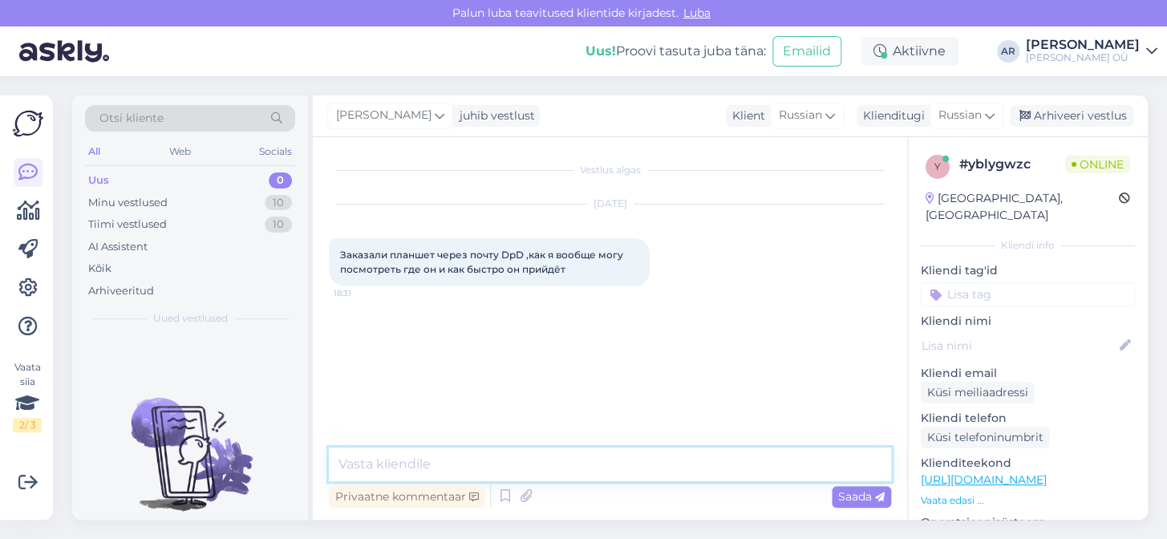
click at [605, 461] on textarea at bounding box center [610, 465] width 562 height 34
click at [612, 461] on textarea at bounding box center [610, 465] width 562 height 34
type textarea "з"
type textarea "Здравствуйте, какой номер заказа?"
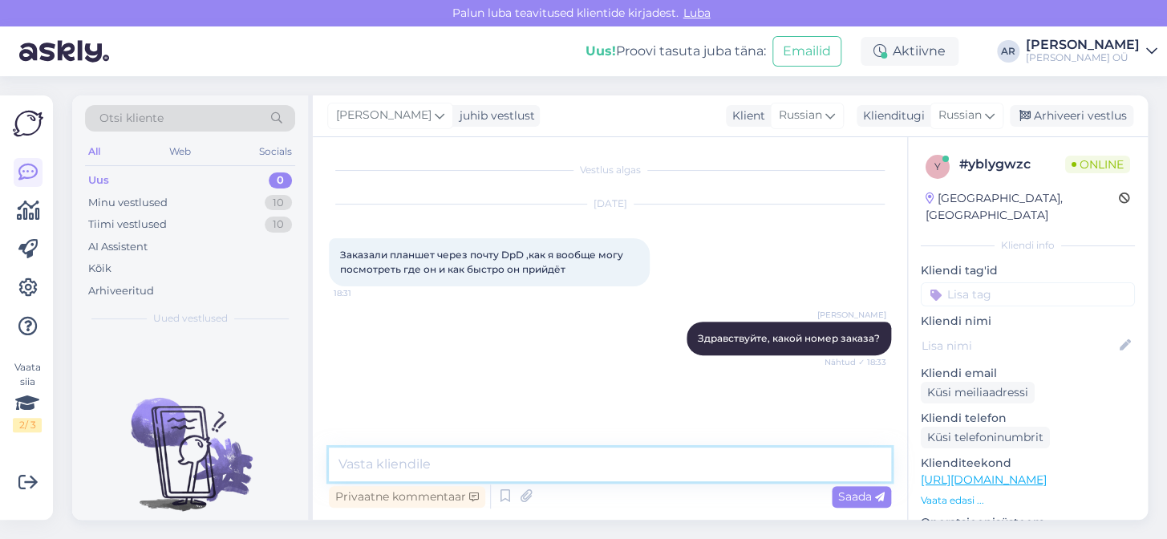
scroll to position [8, 0]
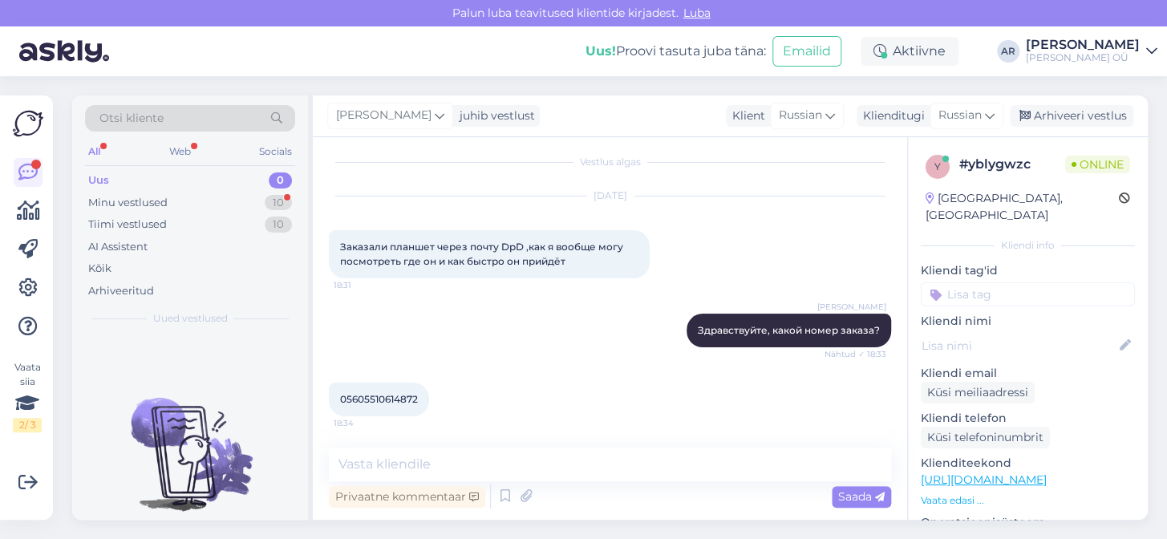
click at [388, 400] on span "05605510614872" at bounding box center [379, 399] width 78 height 12
copy div "05605510614872 18:34"
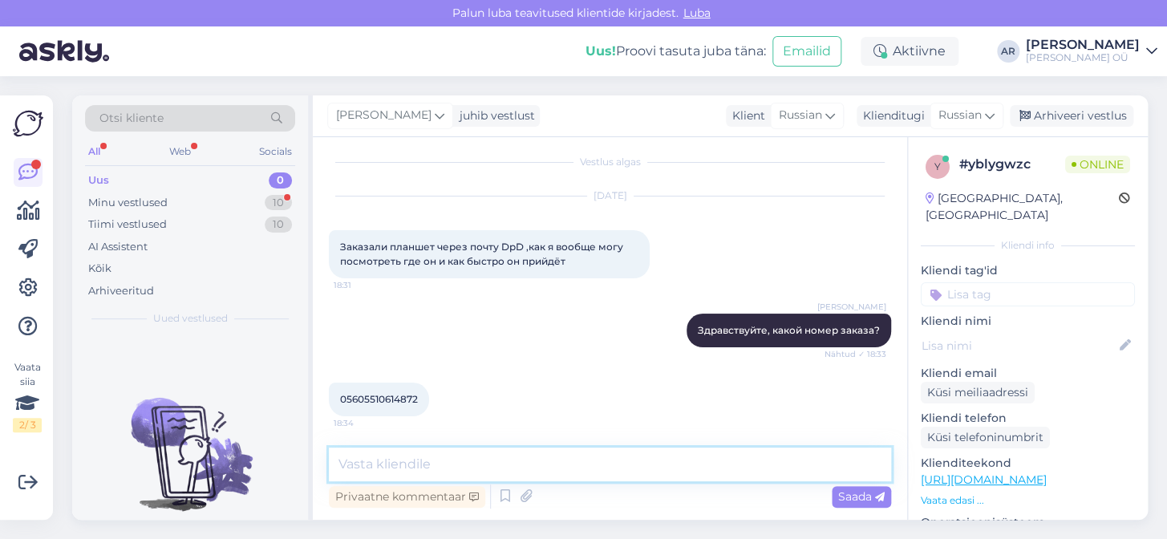
click at [560, 464] on textarea at bounding box center [610, 465] width 562 height 34
type textarea "т"
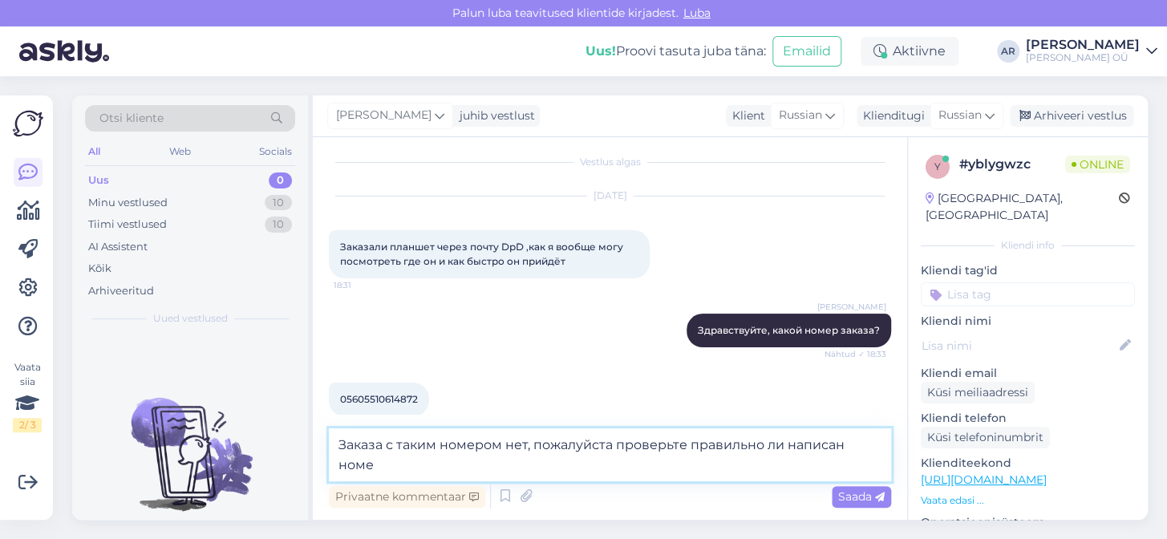
type textarea "Заказа с таким номером нет, пожалуйста проверьте правильно ли написан номер"
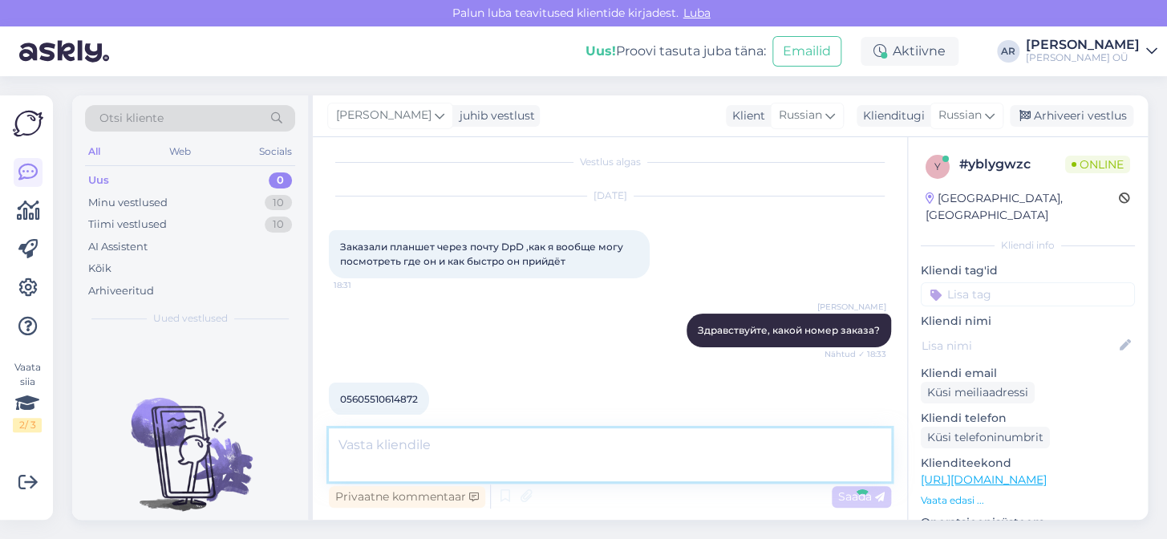
scroll to position [91, 0]
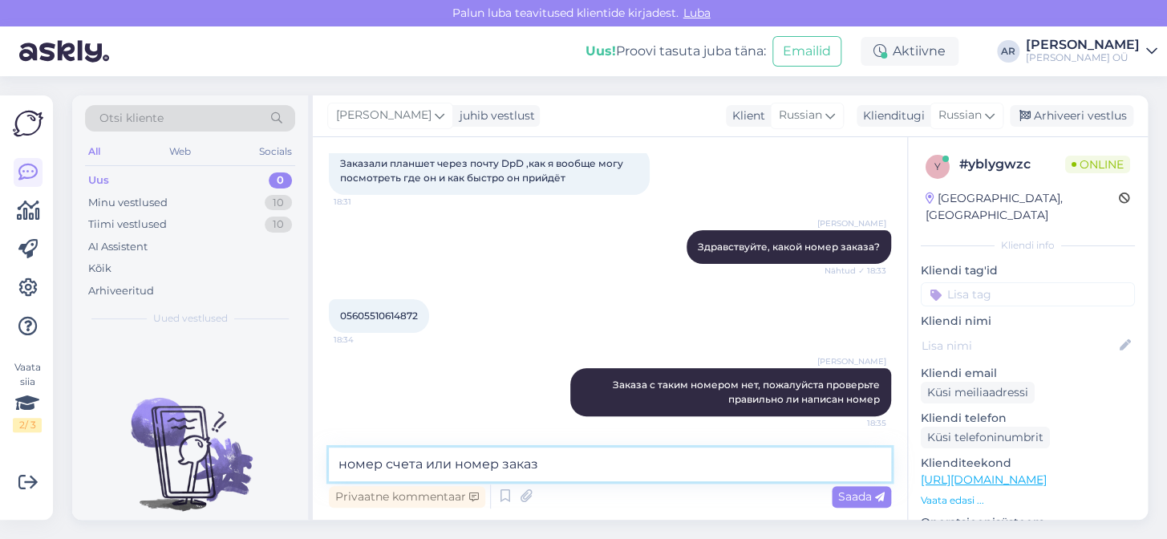
type textarea "номер счета или номер заказа"
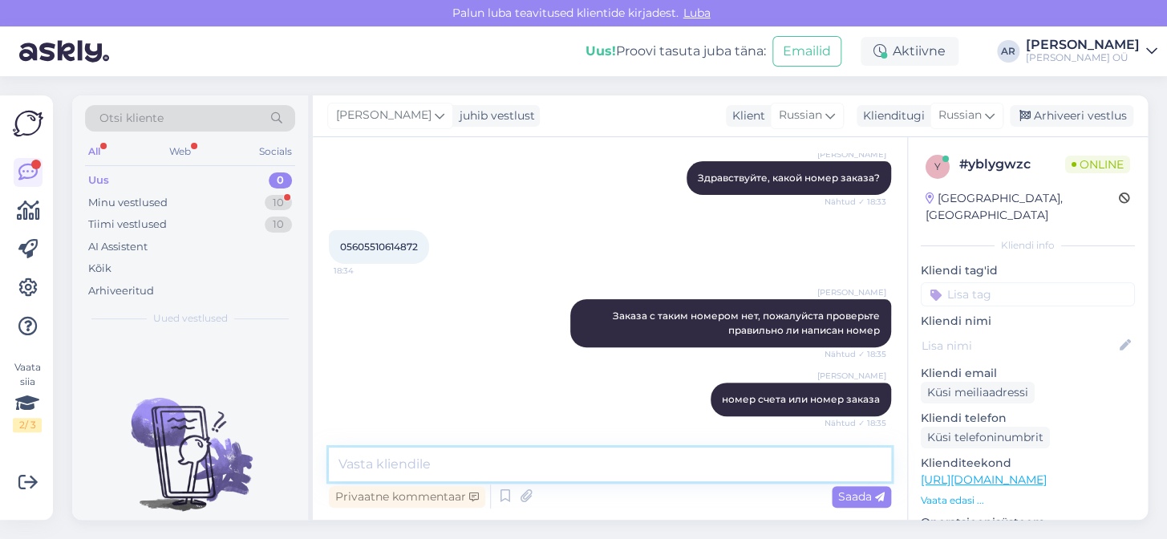
scroll to position [229, 0]
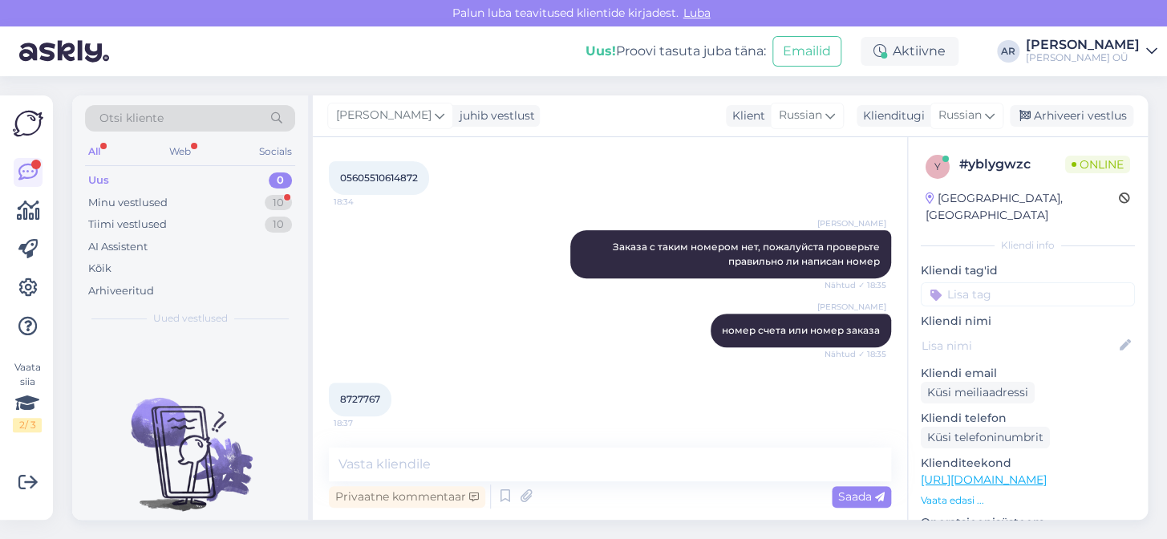
click at [355, 398] on span "8727767" at bounding box center [360, 399] width 40 height 12
copy div "8727767 18:37"
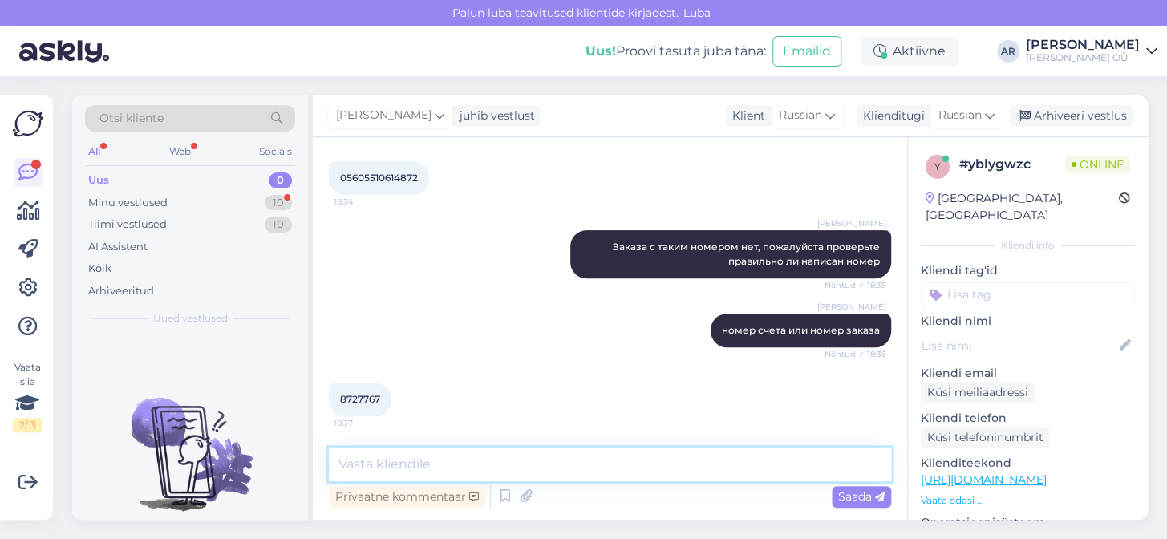
click at [467, 473] on textarea at bounding box center [610, 465] width 562 height 34
click at [534, 459] on textarea "нет такого номера счета," at bounding box center [610, 465] width 562 height 34
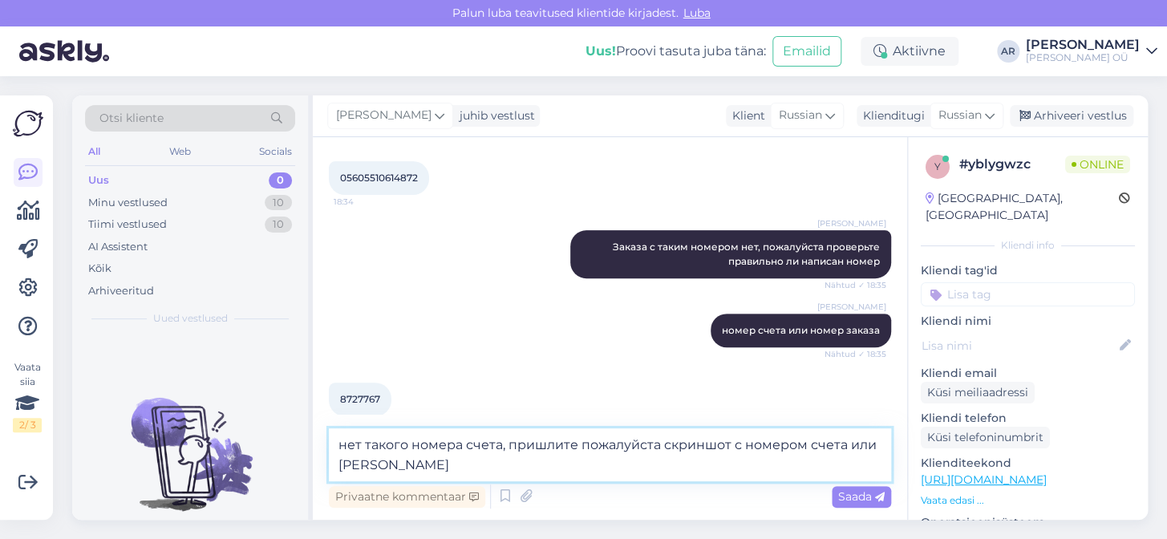
scroll to position [246, 0]
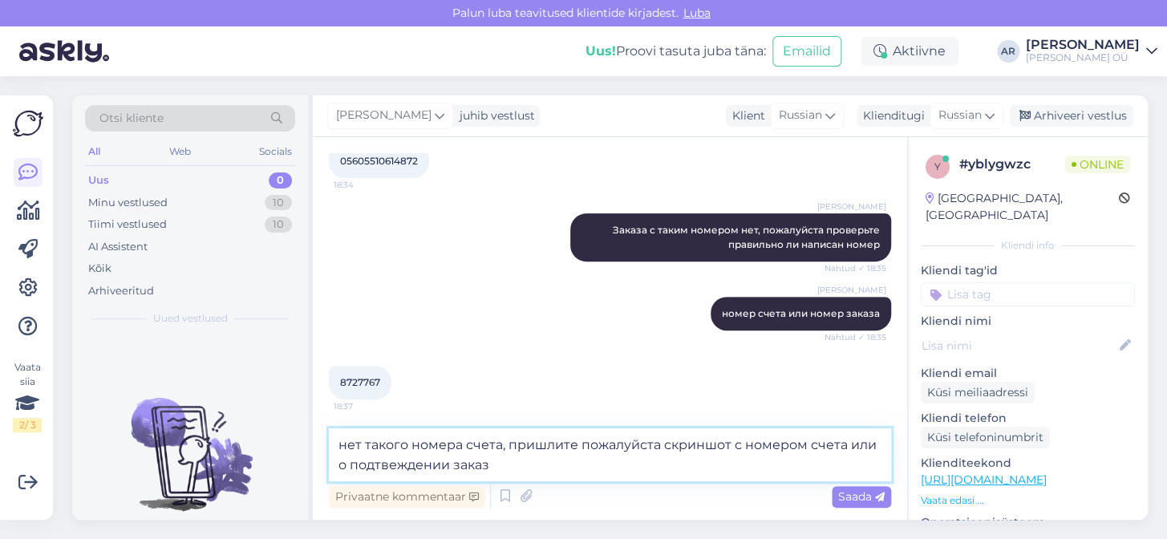
type textarea "нет такого номера счета, пришлите пожалуйста скриншот с номером счета или о под…"
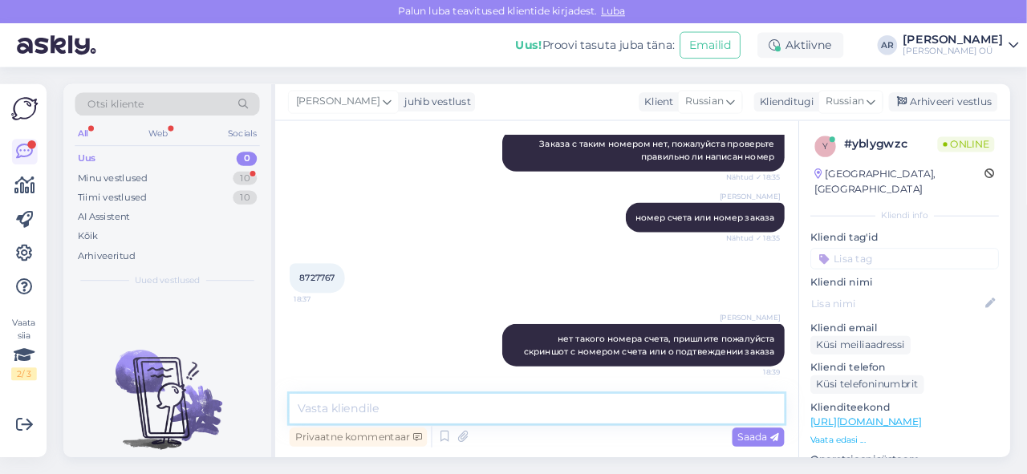
scroll to position [414, 0]
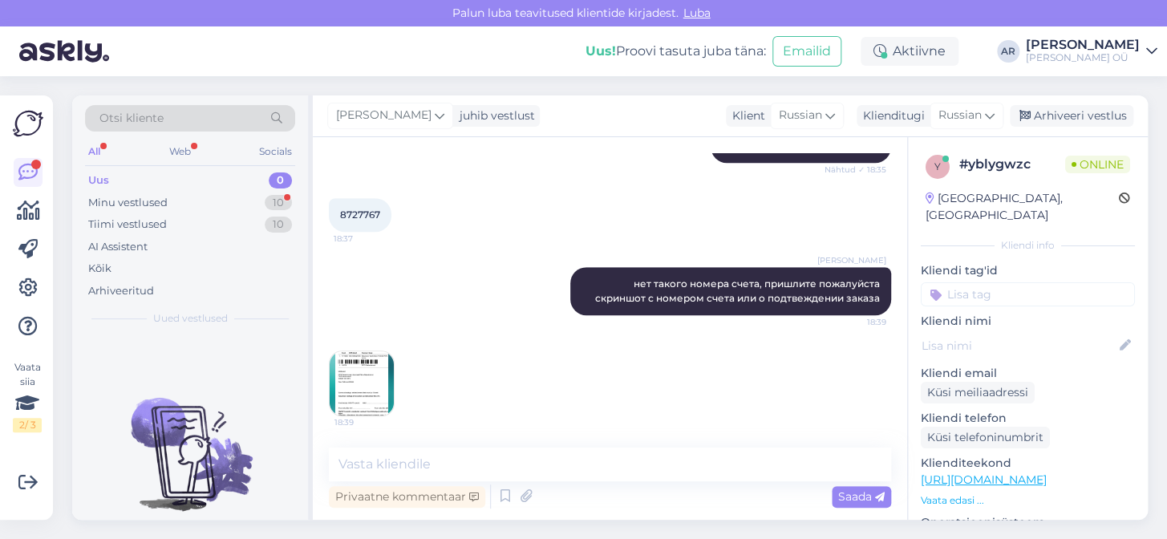
click at [341, 381] on img at bounding box center [362, 383] width 64 height 64
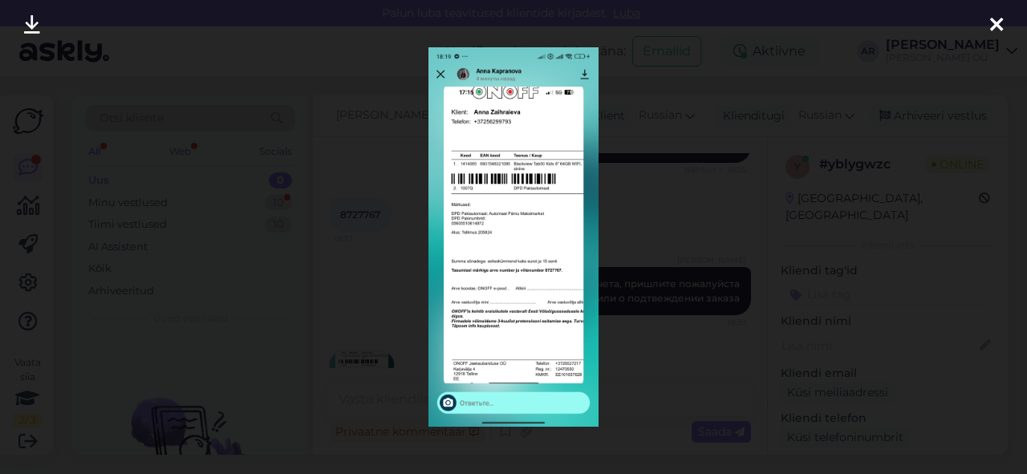
drag, startPoint x: 595, startPoint y: 216, endPoint x: 523, endPoint y: 189, distance: 76.2
drag, startPoint x: 523, startPoint y: 189, endPoint x: 706, endPoint y: 231, distance: 187.6
click at [706, 231] on div at bounding box center [513, 237] width 1027 height 474
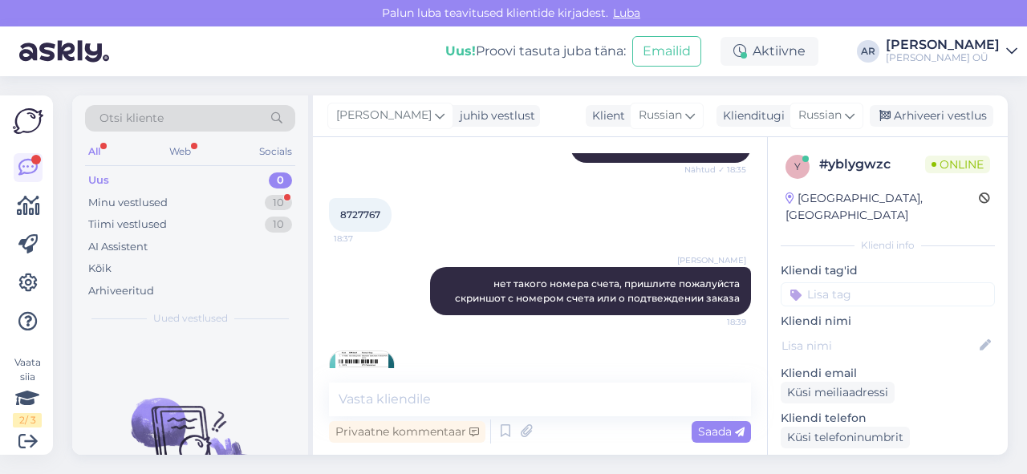
click at [363, 356] on img at bounding box center [362, 383] width 64 height 64
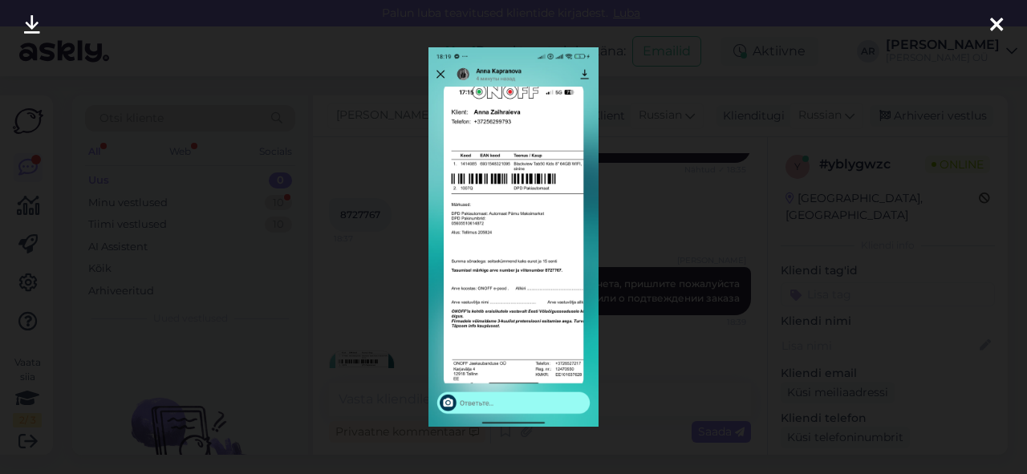
click at [736, 108] on div at bounding box center [513, 237] width 1027 height 474
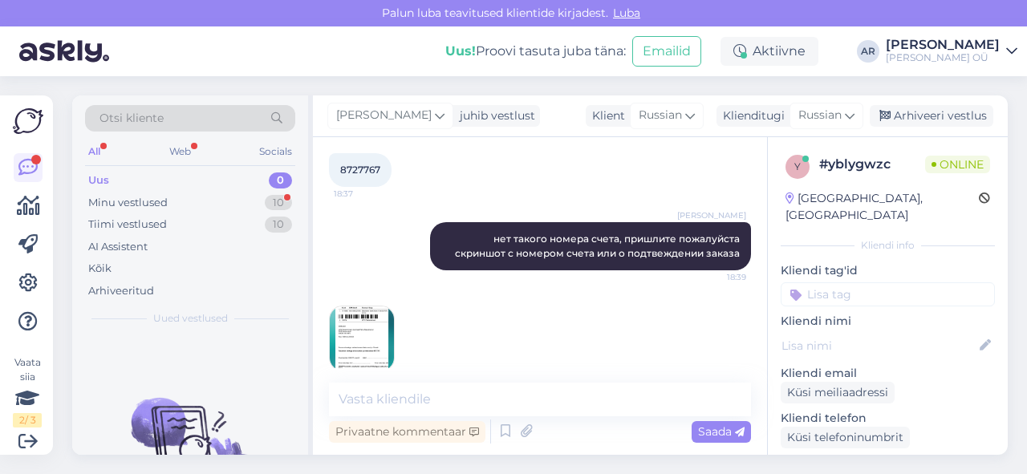
scroll to position [479, 0]
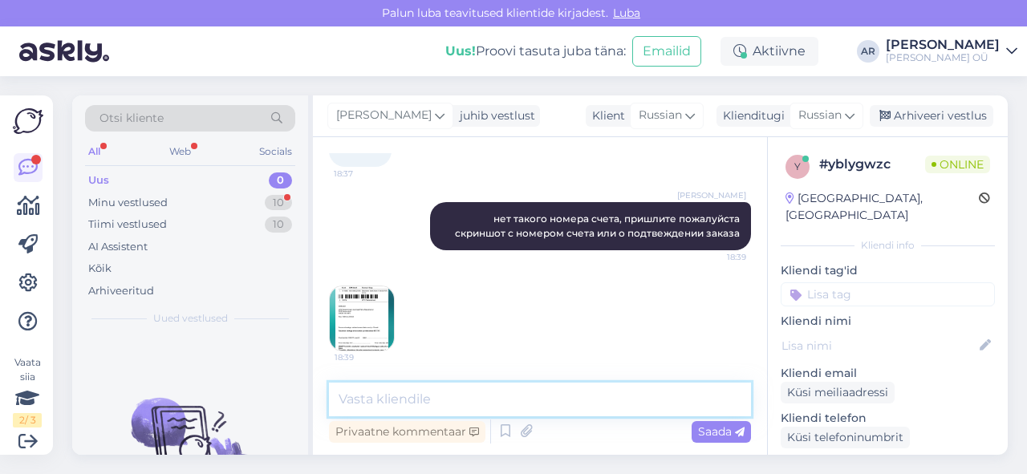
click at [400, 401] on textarea at bounding box center [540, 400] width 422 height 34
type textarea "с правой стороны сверху указан номер счета"
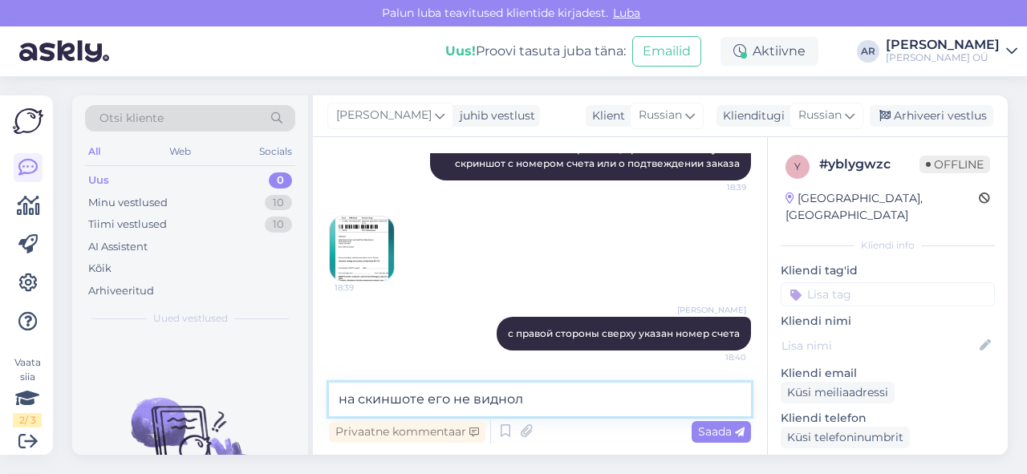
type textarea "на скиншоте его не видно"
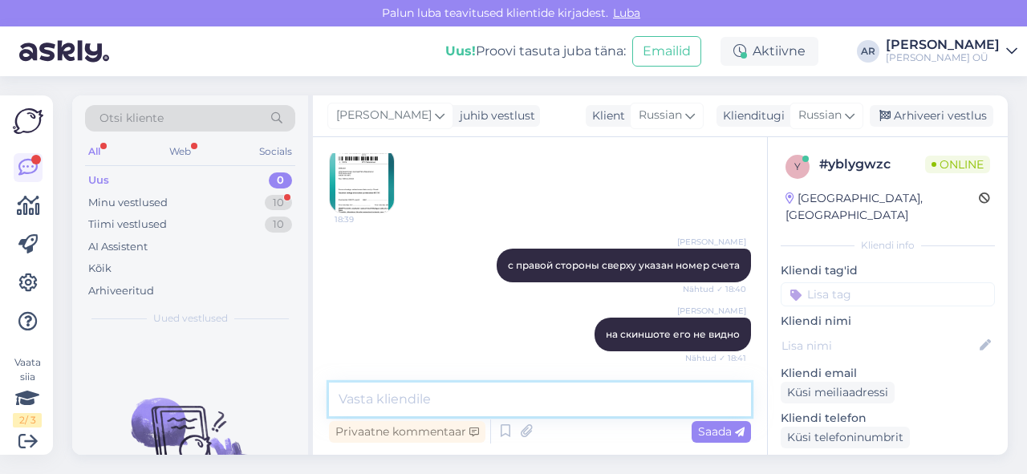
scroll to position [687, 0]
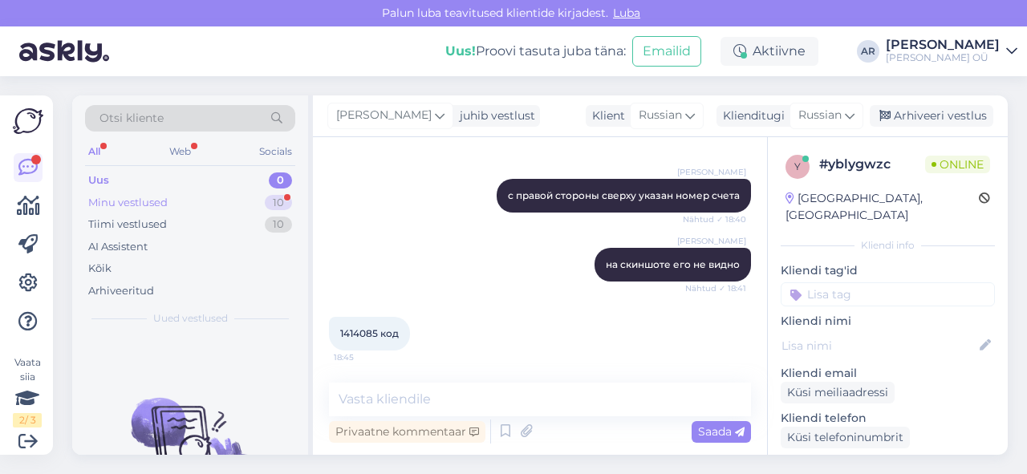
click at [236, 206] on div "Minu vestlused 10" at bounding box center [190, 203] width 210 height 22
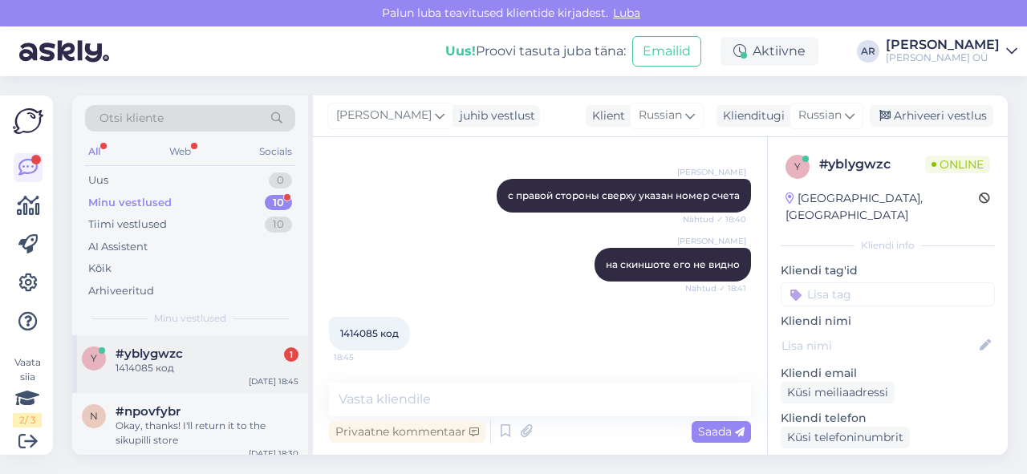
click at [181, 376] on div "y #yblygwzc 1 1414085 код [DATE] 18:45" at bounding box center [190, 364] width 236 height 58
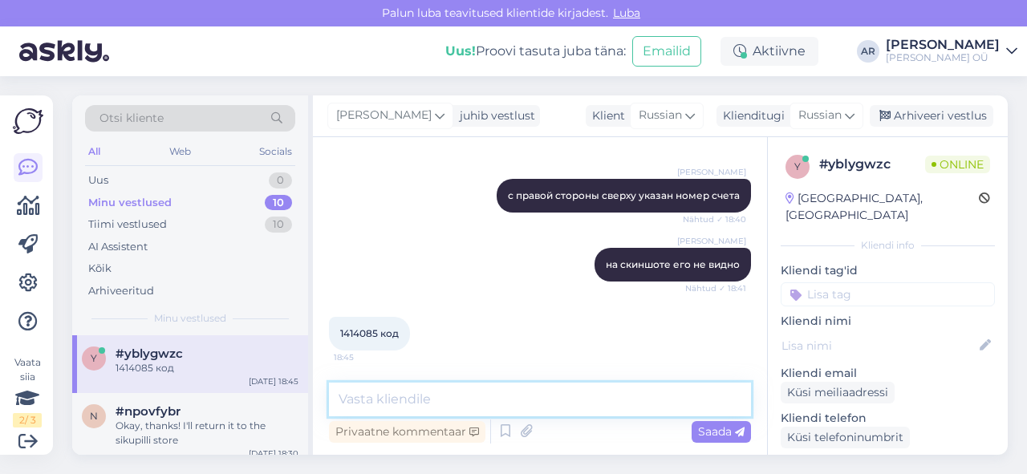
click at [388, 392] on textarea at bounding box center [540, 400] width 422 height 34
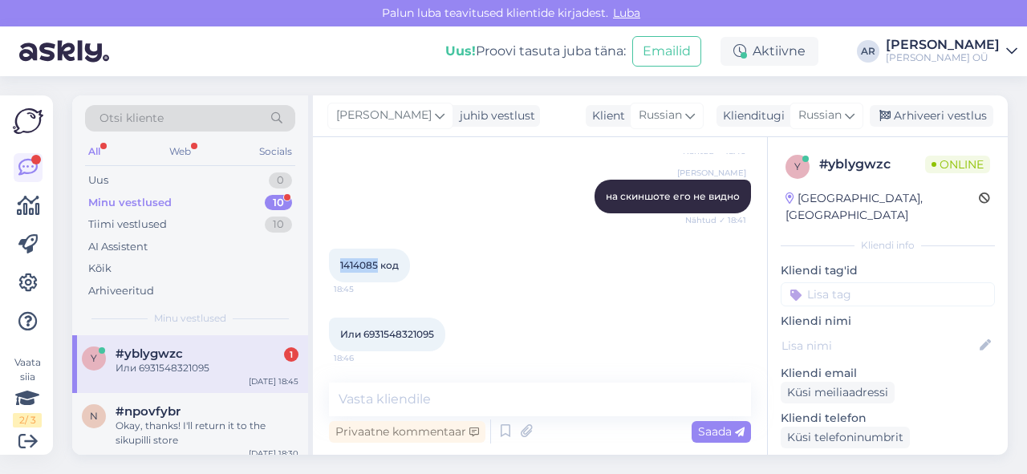
drag, startPoint x: 375, startPoint y: 266, endPoint x: 333, endPoint y: 271, distance: 42.8
click at [333, 271] on div "1414085 код 18:45" at bounding box center [369, 266] width 81 height 34
copy span "1414085"
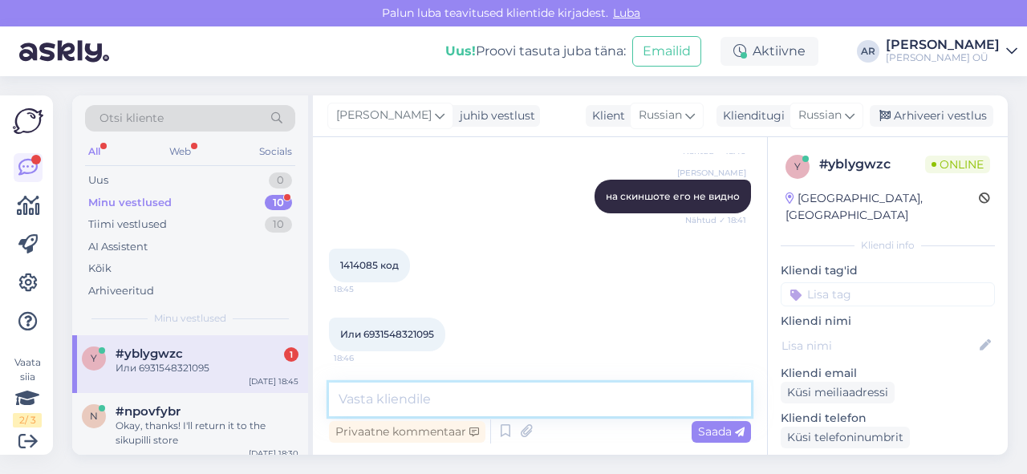
click at [448, 401] on textarea at bounding box center [540, 400] width 422 height 34
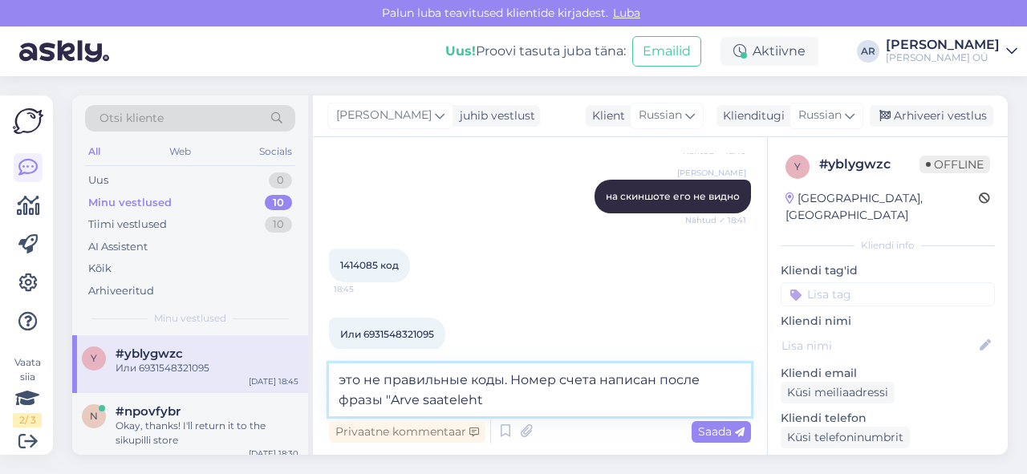
type textarea "это не правильные коды. Номер счета написан после фразы "Arve saateleht""
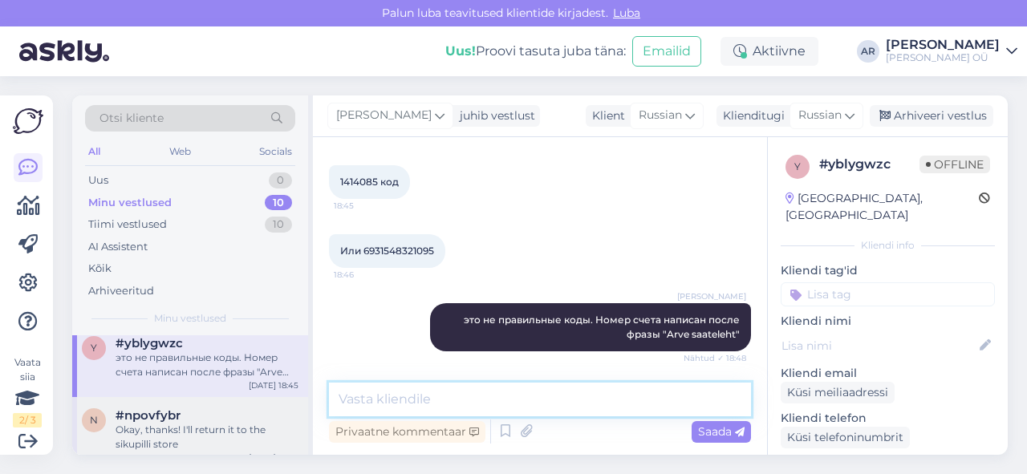
scroll to position [11, 0]
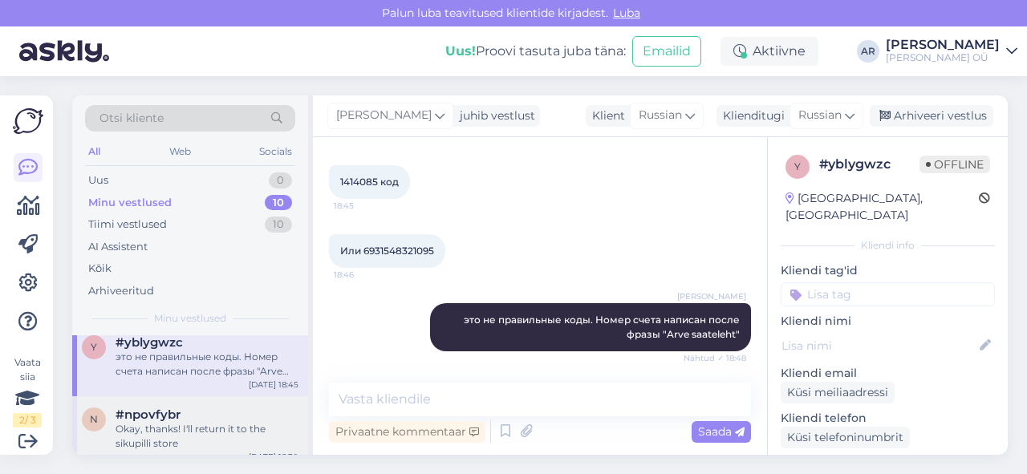
click at [205, 424] on div "Okay, thanks! I'll return it to the sikupilli store" at bounding box center [207, 436] width 183 height 29
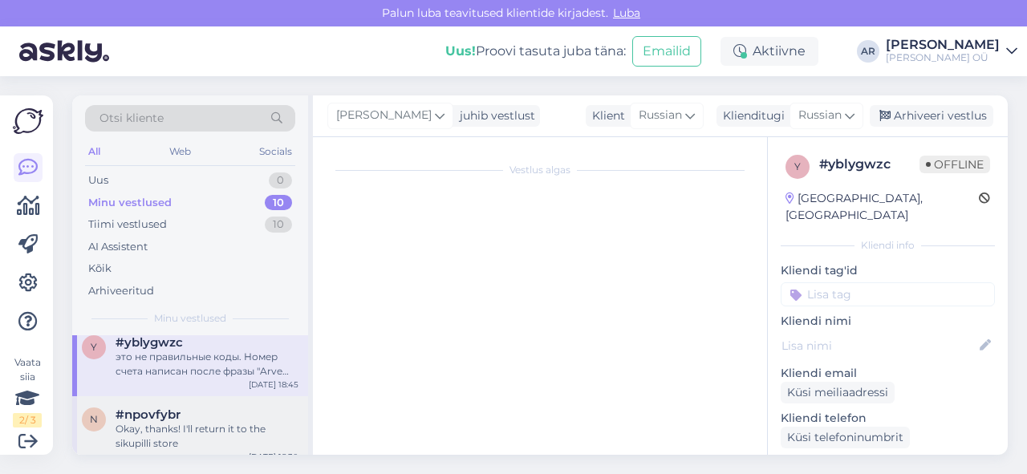
scroll to position [740, 0]
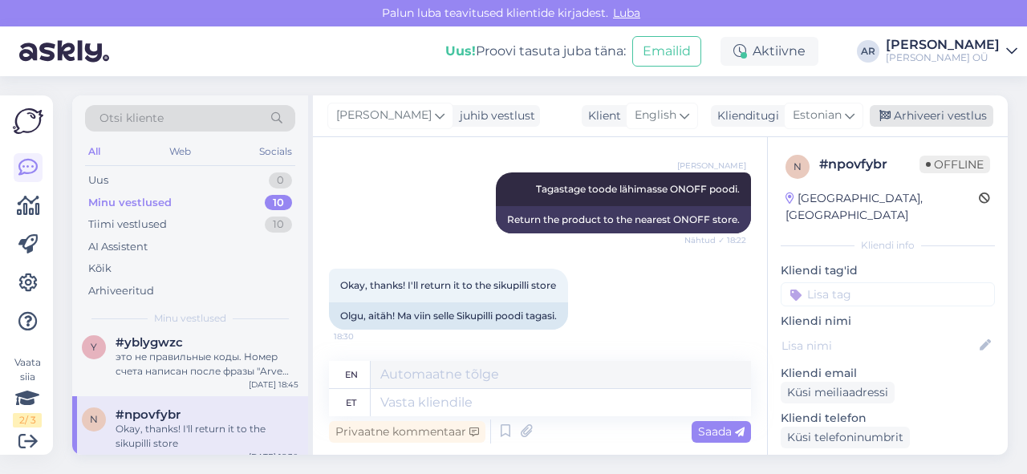
click at [934, 114] on div "Arhiveeri vestlus" at bounding box center [932, 116] width 124 height 22
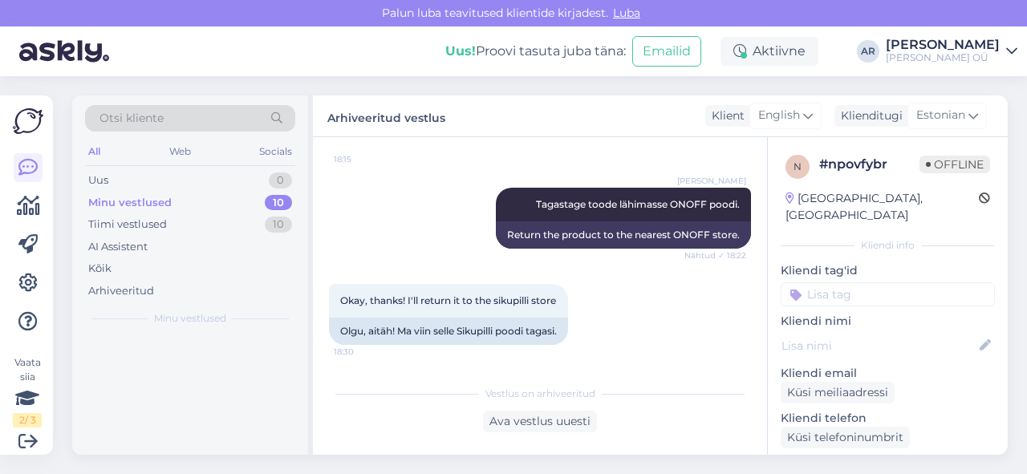
scroll to position [724, 0]
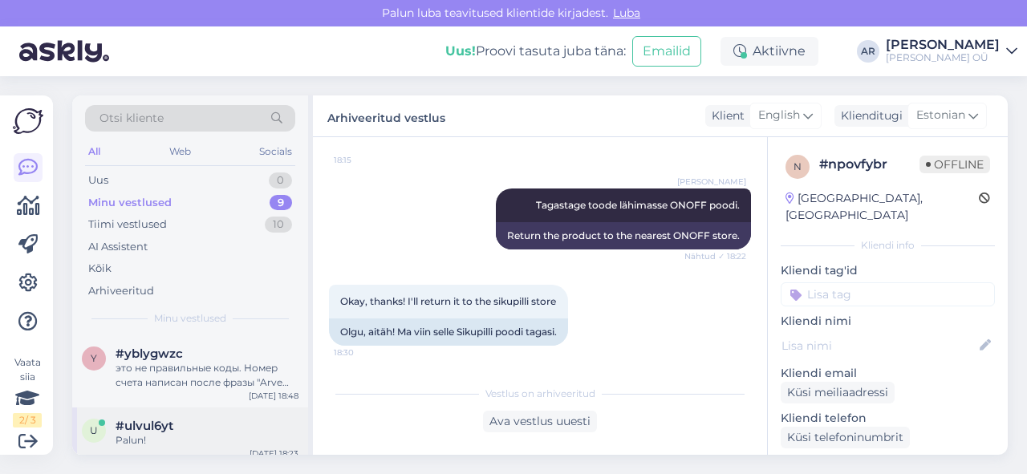
click at [189, 444] on div "Palun!" at bounding box center [207, 440] width 183 height 14
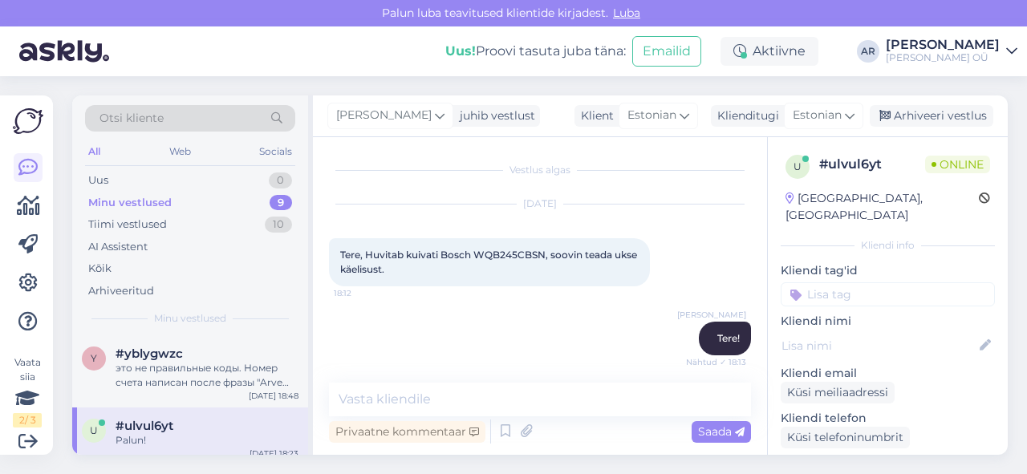
scroll to position [212, 0]
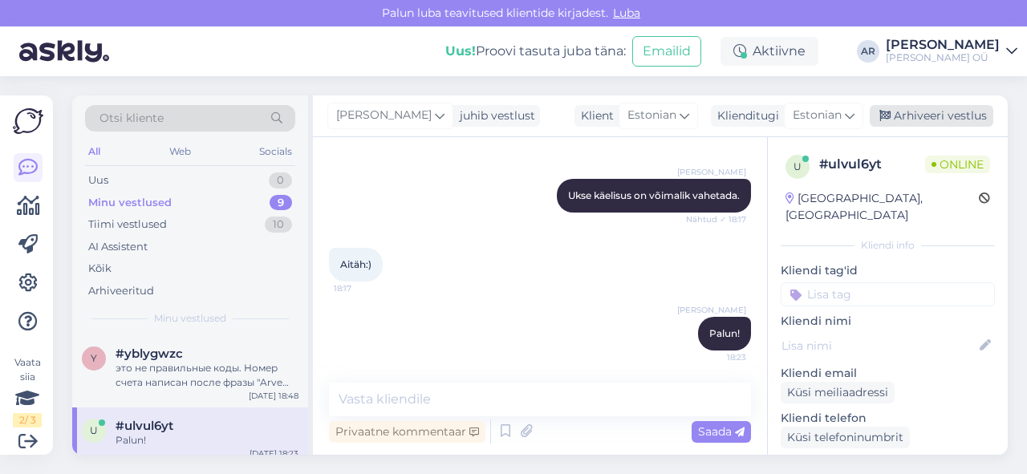
click at [886, 114] on icon at bounding box center [884, 116] width 11 height 11
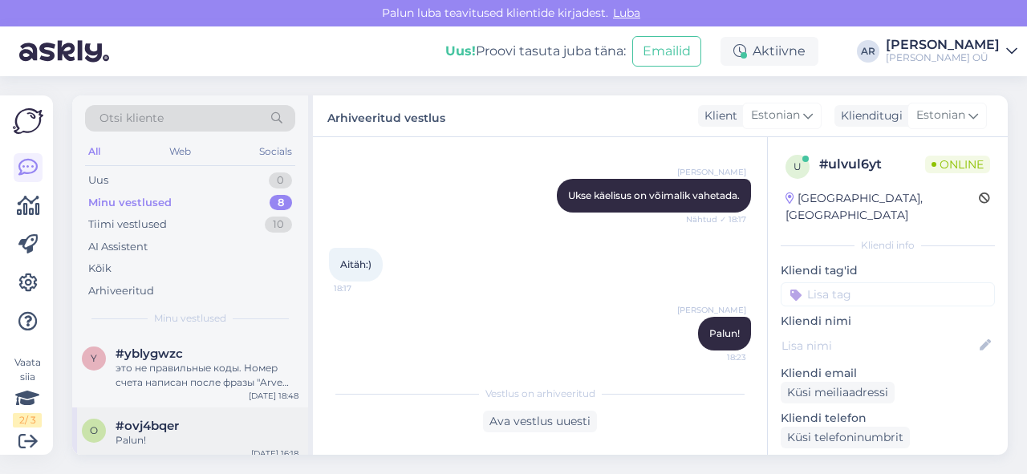
click at [185, 426] on div "#ovj4bqer" at bounding box center [207, 426] width 183 height 14
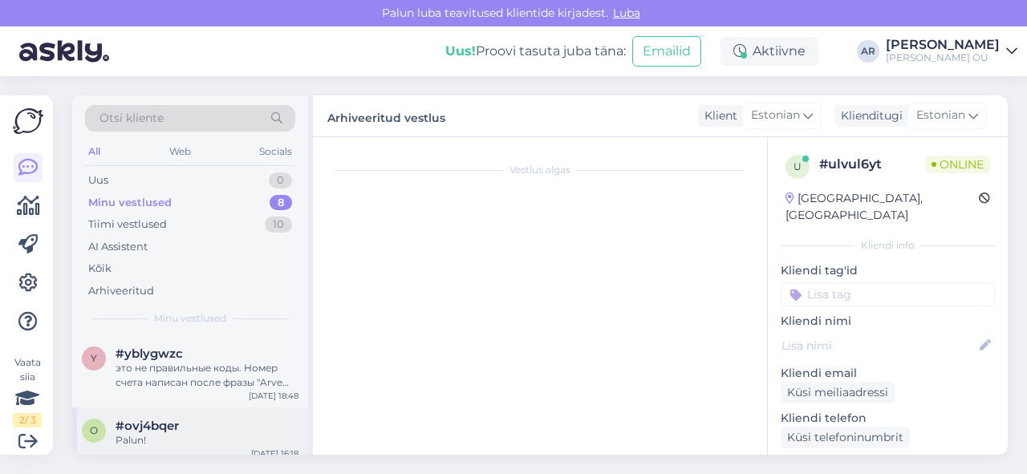
scroll to position [451, 0]
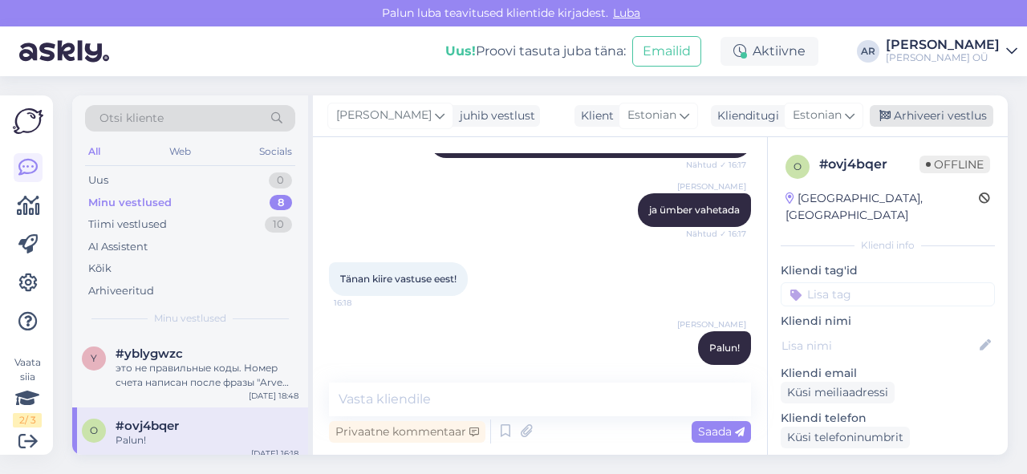
click at [892, 125] on div "Arhiveeri vestlus" at bounding box center [932, 116] width 124 height 22
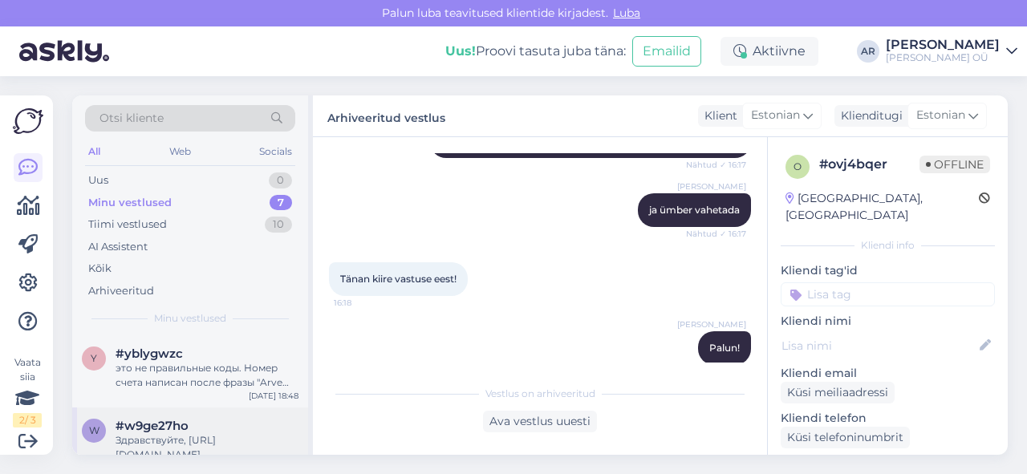
click at [193, 426] on div "#w9ge27ho" at bounding box center [207, 426] width 183 height 14
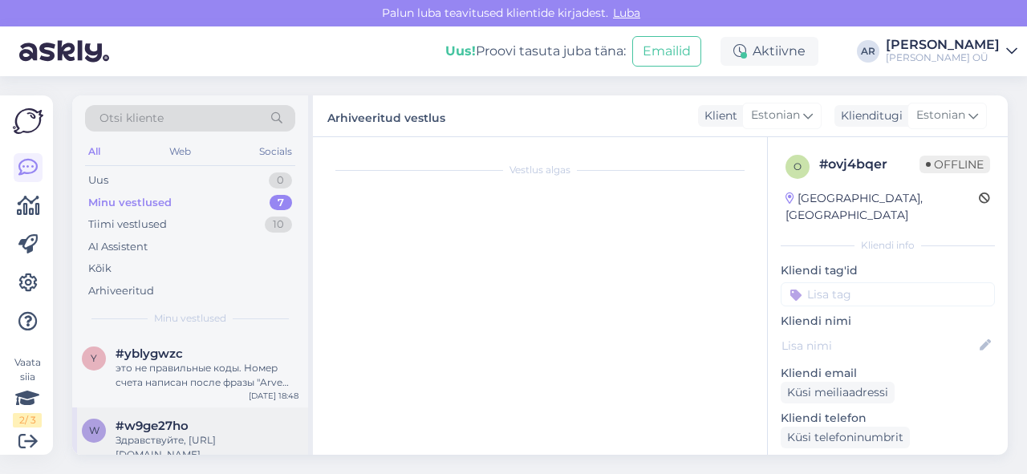
scroll to position [19, 0]
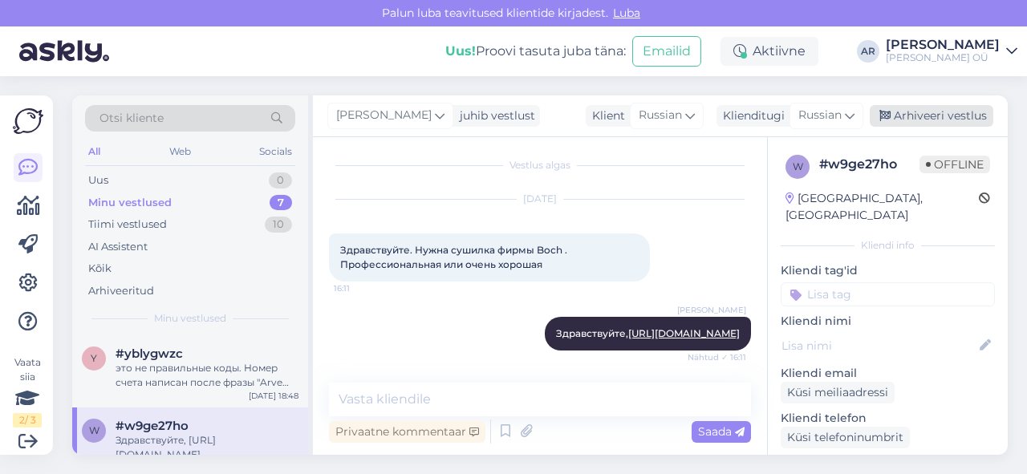
click at [890, 106] on div "Arhiveeri vestlus" at bounding box center [932, 116] width 124 height 22
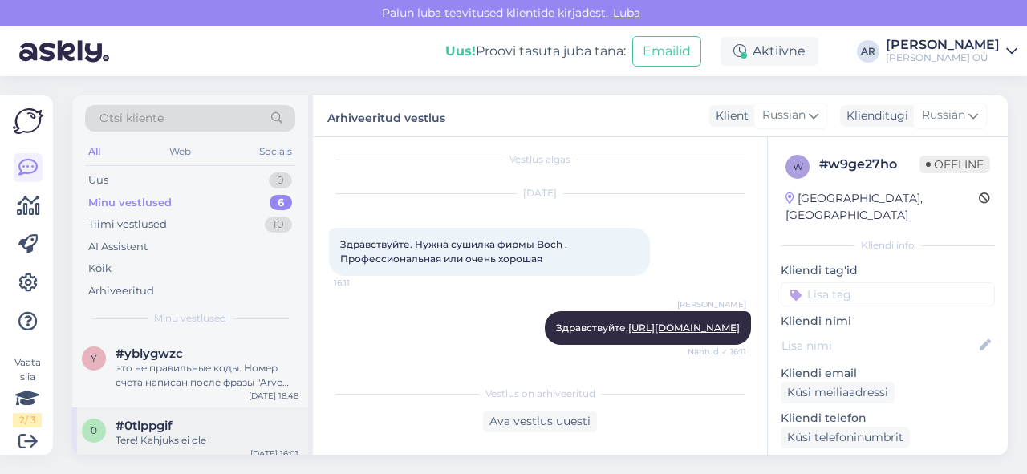
click at [174, 408] on div "0 #0tlppgif Tere! Kahjuks ei ole [DATE] 16:01" at bounding box center [190, 437] width 236 height 58
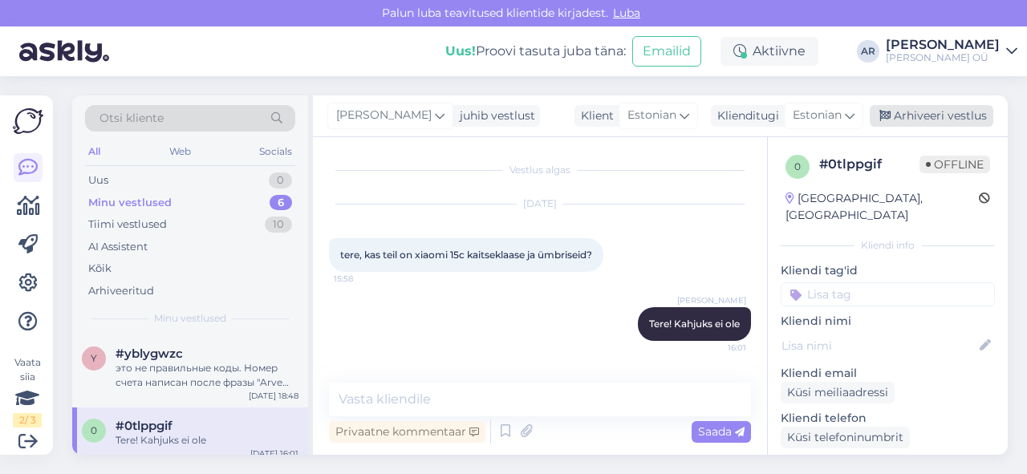
click at [875, 123] on div "Arhiveeri vestlus" at bounding box center [932, 116] width 124 height 22
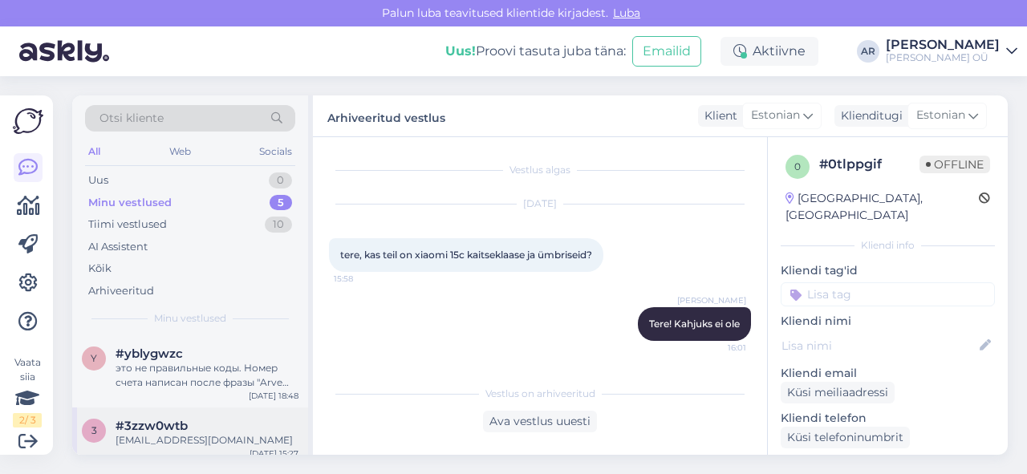
click at [132, 430] on span "#3zzw0wtb" at bounding box center [152, 426] width 72 height 14
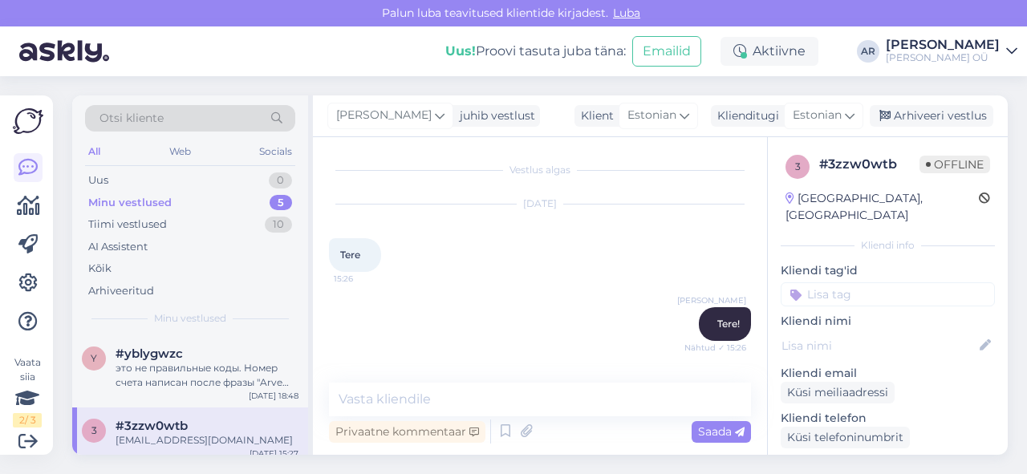
scroll to position [143, 0]
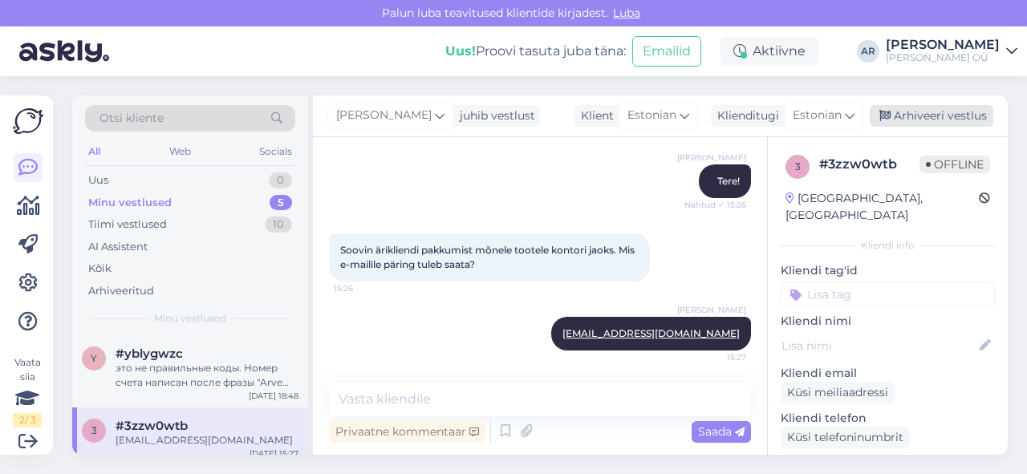
click at [933, 115] on div "Arhiveeri vestlus" at bounding box center [932, 116] width 124 height 22
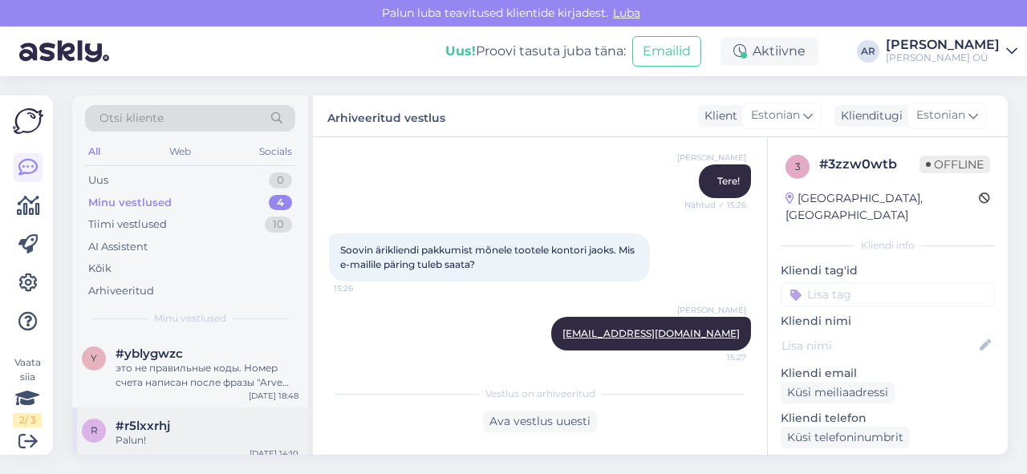
click at [237, 433] on div "Palun!" at bounding box center [207, 440] width 183 height 14
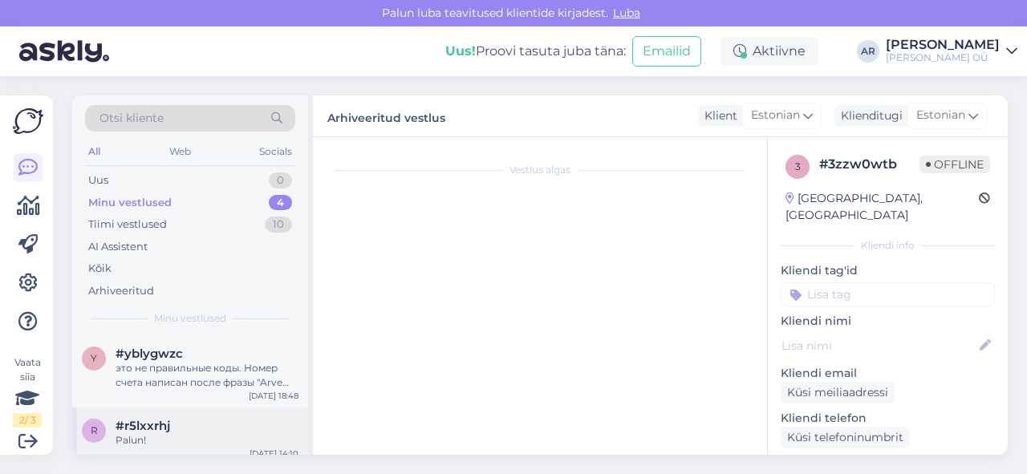
scroll to position [433, 0]
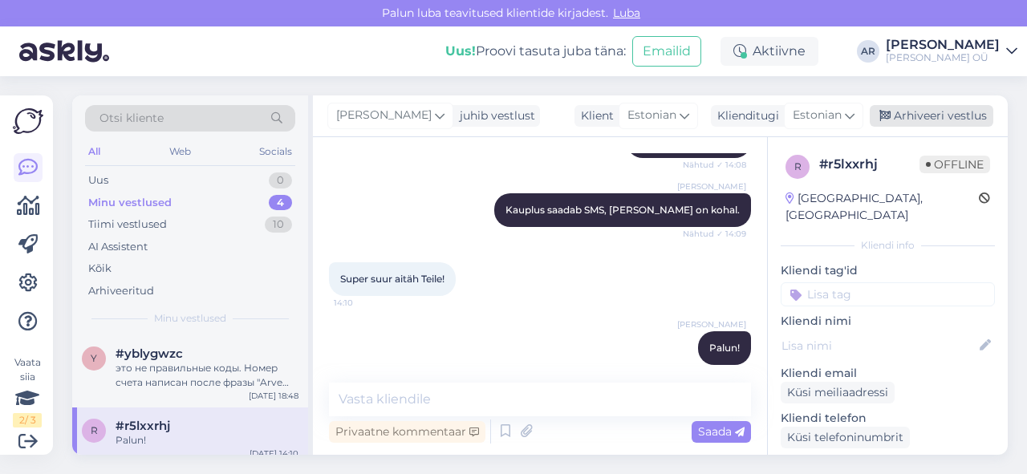
click at [919, 106] on div "Arhiveeri vestlus" at bounding box center [932, 116] width 124 height 22
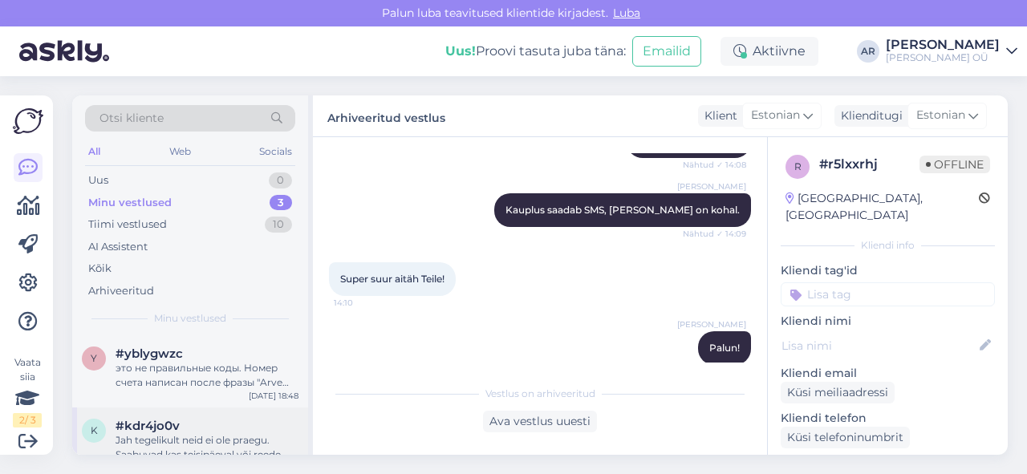
click at [172, 433] on div "Jah tegelikult neid ei ole praegu. Saabuvad kas teisipäeval või reede" at bounding box center [207, 447] width 183 height 29
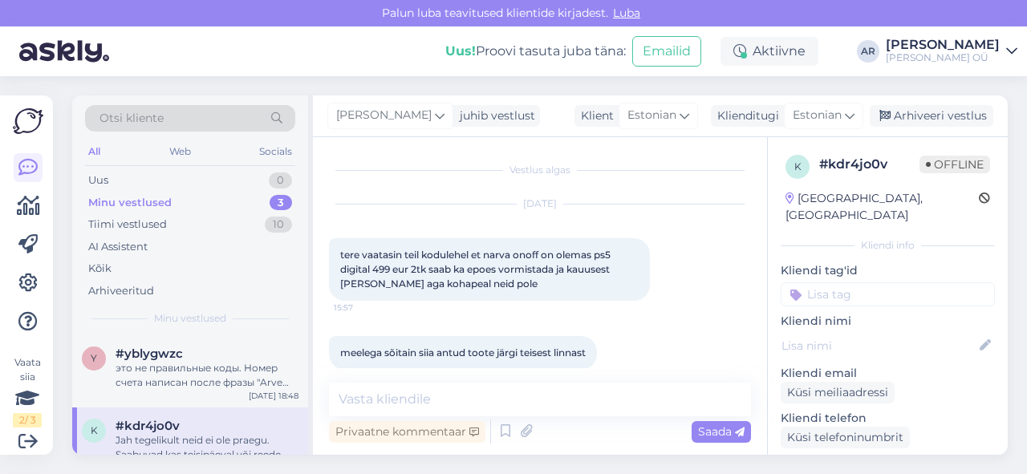
scroll to position [324, 0]
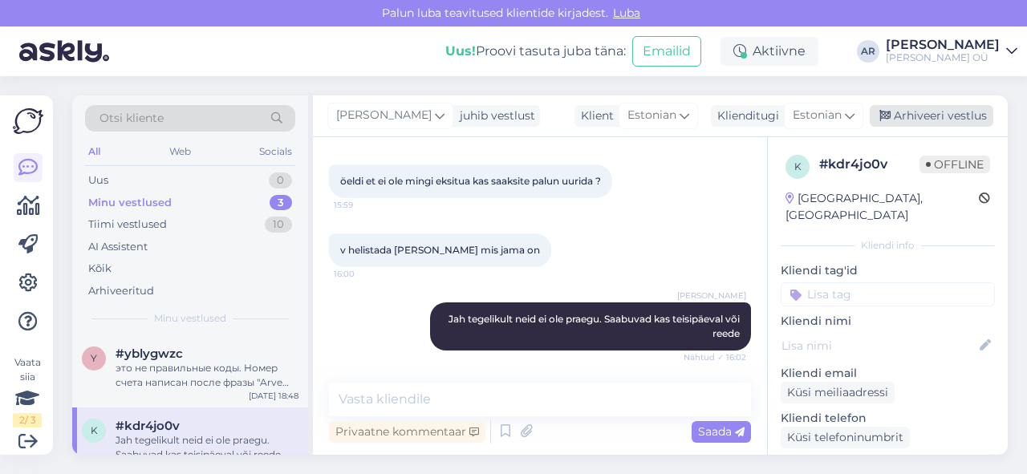
click at [894, 109] on div "Arhiveeri vestlus" at bounding box center [932, 116] width 124 height 22
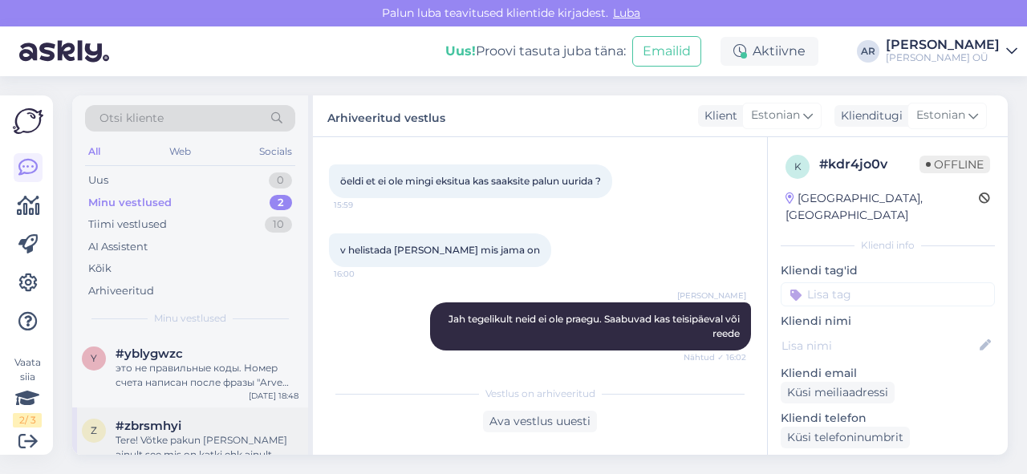
click at [218, 449] on div "Tere! Võtke pakun [PERSON_NAME] ainult see mis on katki ehk ainult Standard ots…" at bounding box center [207, 447] width 183 height 29
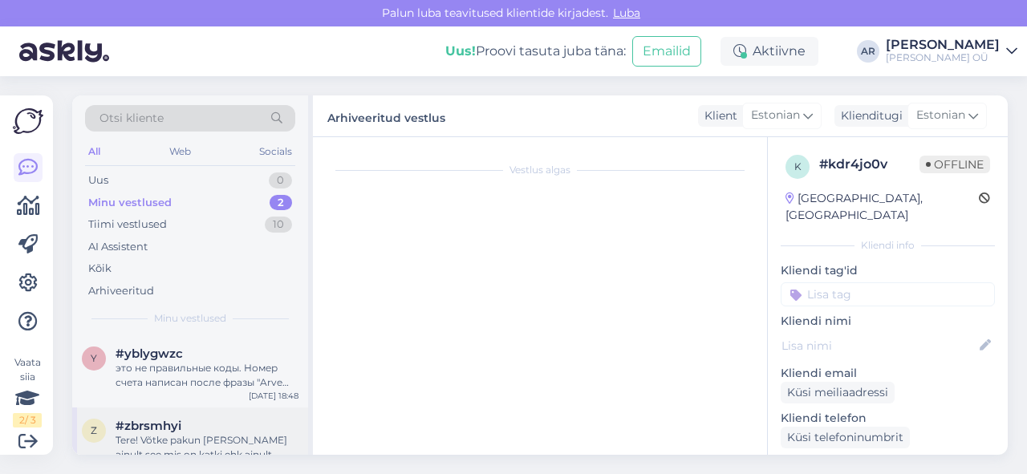
scroll to position [63, 0]
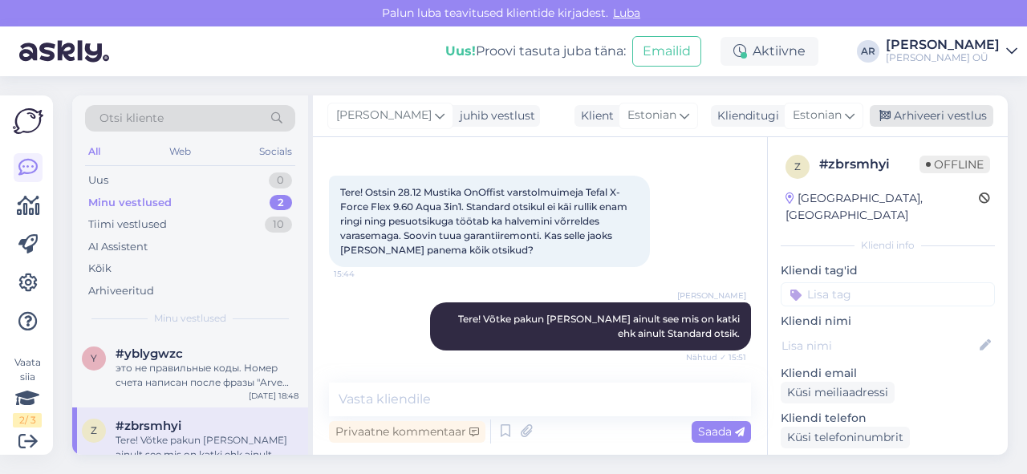
click at [905, 107] on div "Arhiveeri vestlus" at bounding box center [932, 116] width 124 height 22
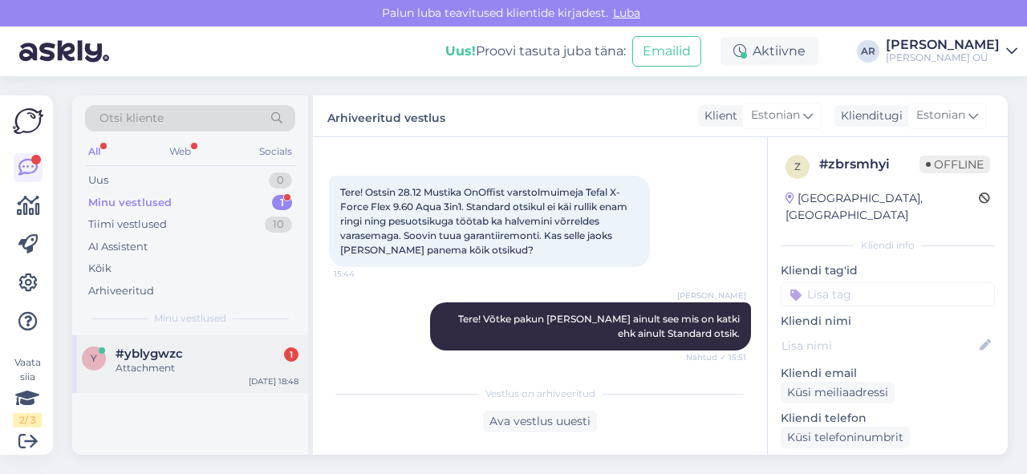
click at [239, 363] on div "Attachment" at bounding box center [207, 368] width 183 height 14
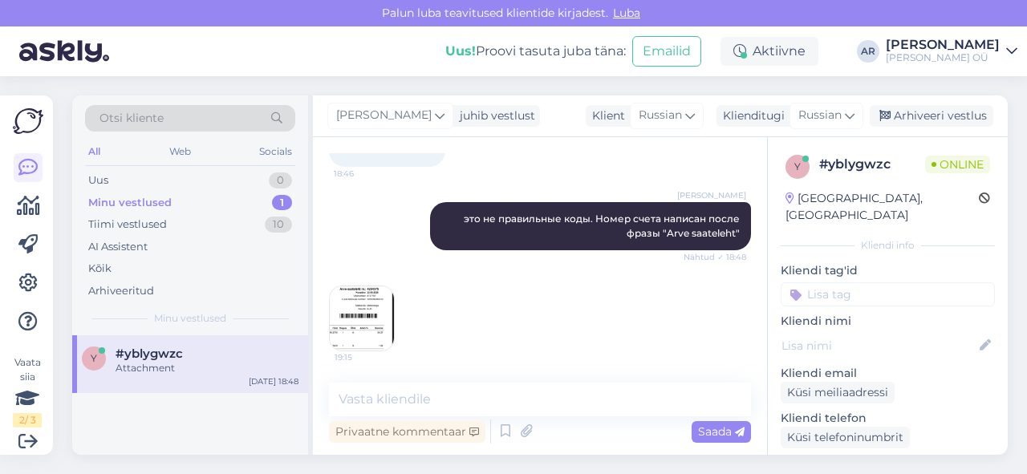
click at [354, 321] on img at bounding box center [362, 318] width 64 height 64
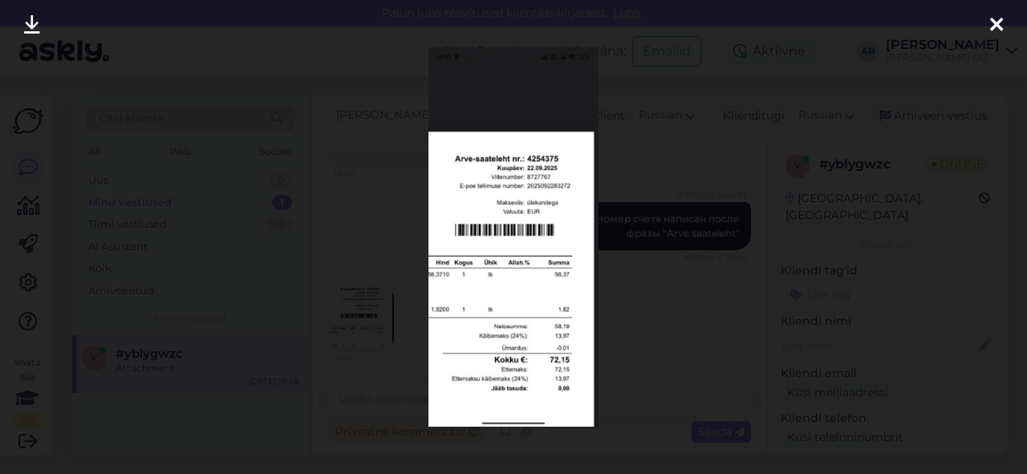
click at [645, 282] on div at bounding box center [513, 237] width 1027 height 474
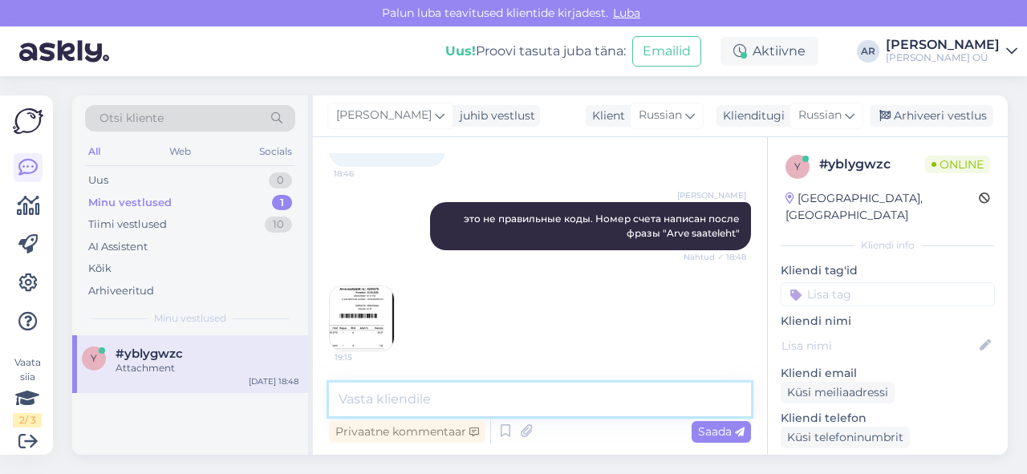
click at [505, 411] on textarea at bounding box center [540, 400] width 422 height 34
click at [505, 411] on textarea "5х-" at bounding box center [540, 400] width 422 height 34
click at [505, 411] on textarea "50" at bounding box center [540, 400] width 422 height 34
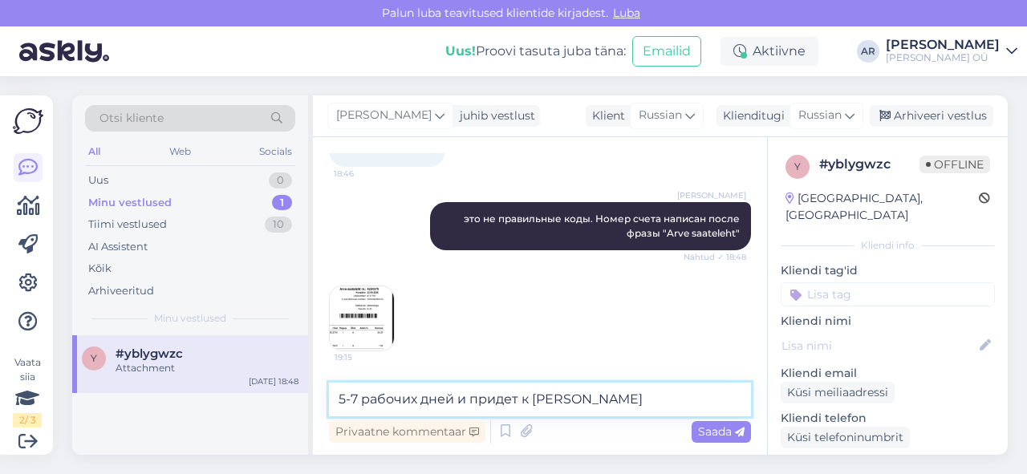
type textarea "5-7 рабочих дней и придет к [PERSON_NAME]"
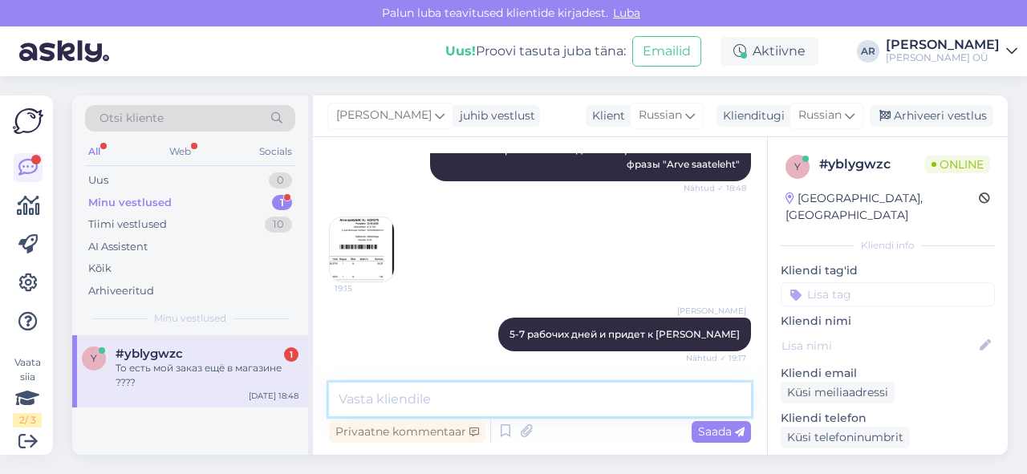
scroll to position [1077, 0]
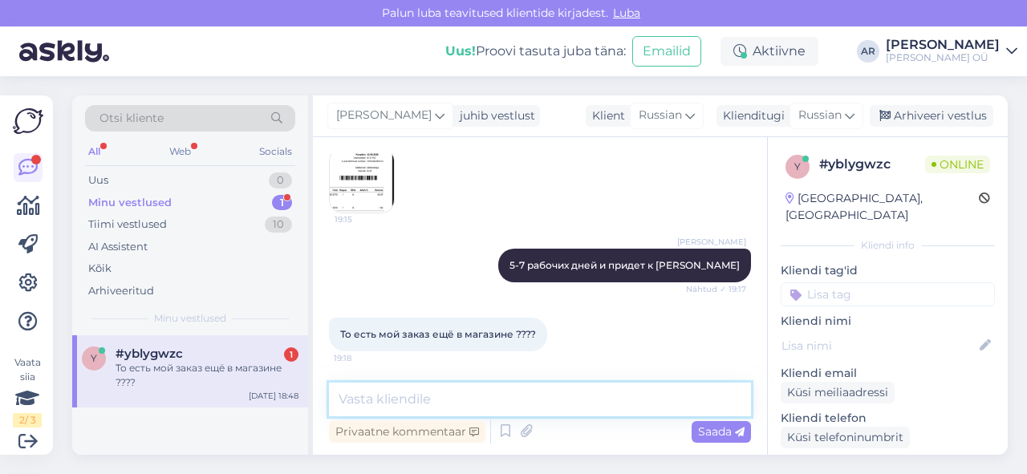
click at [397, 404] on textarea at bounding box center [540, 400] width 422 height 34
type textarea "Ж"
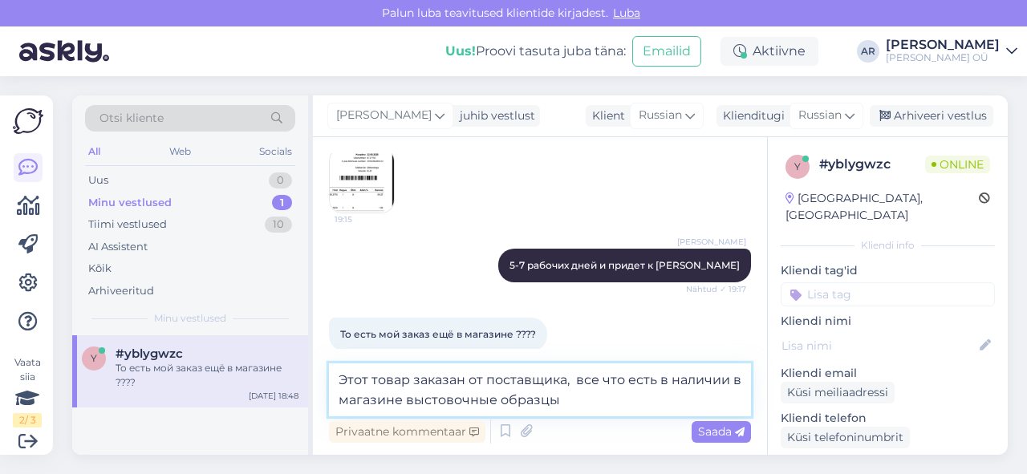
type textarea "Этот товар заказан от поставщика, все что есть в наличии в магазине выстовочные…"
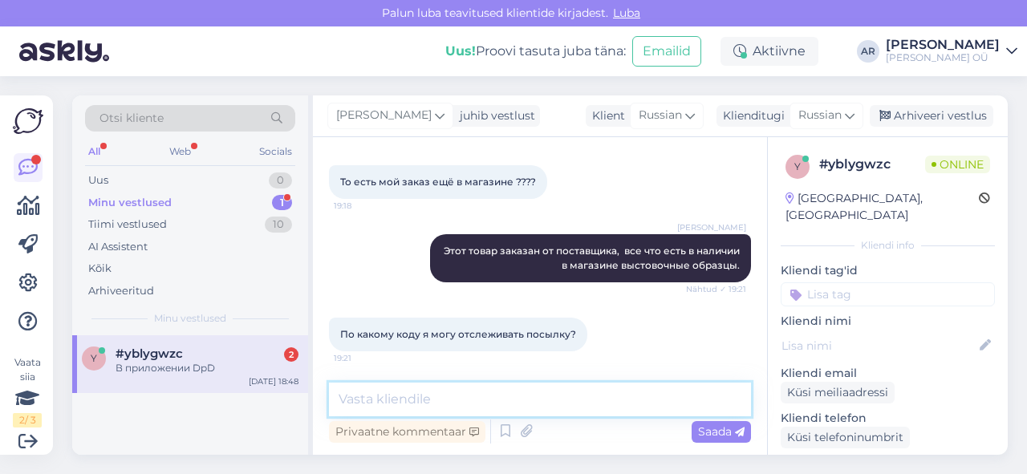
scroll to position [1299, 0]
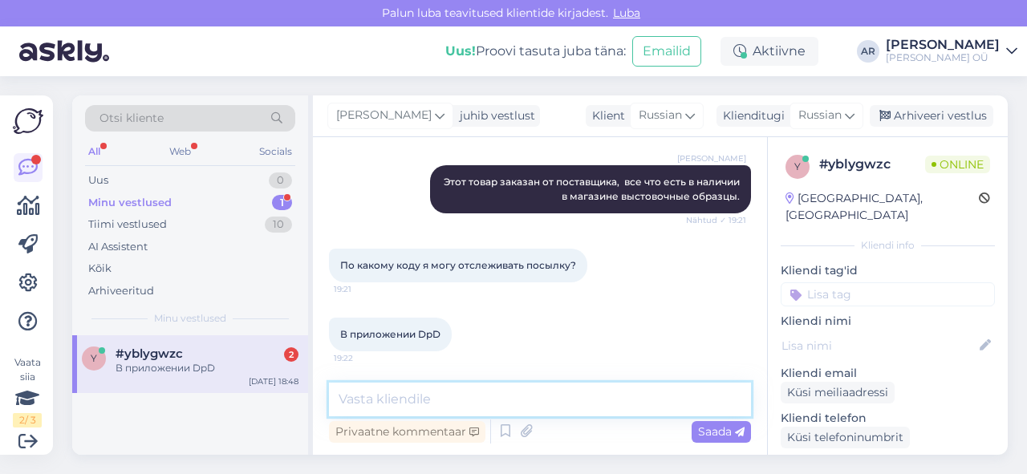
click at [385, 387] on textarea at bounding box center [540, 400] width 422 height 34
paste textarea "05605510614872"
type textarea "05605510614872"
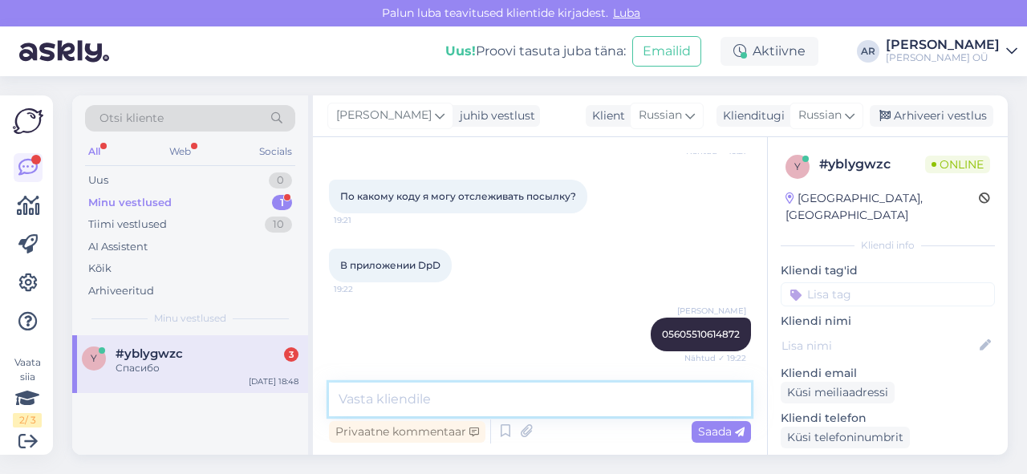
scroll to position [1437, 0]
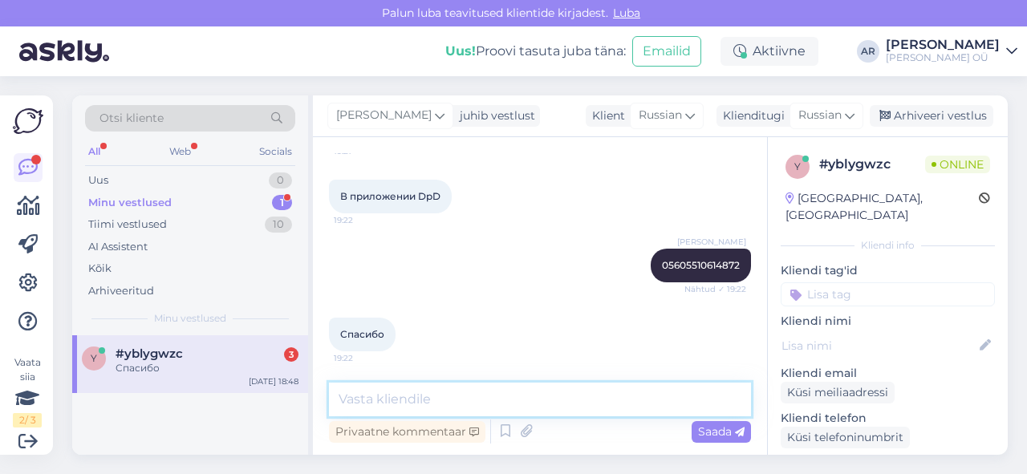
click at [489, 384] on textarea at bounding box center [540, 400] width 422 height 34
click at [489, 389] on textarea at bounding box center [540, 400] width 422 height 34
type textarea "Пожалуйста!"
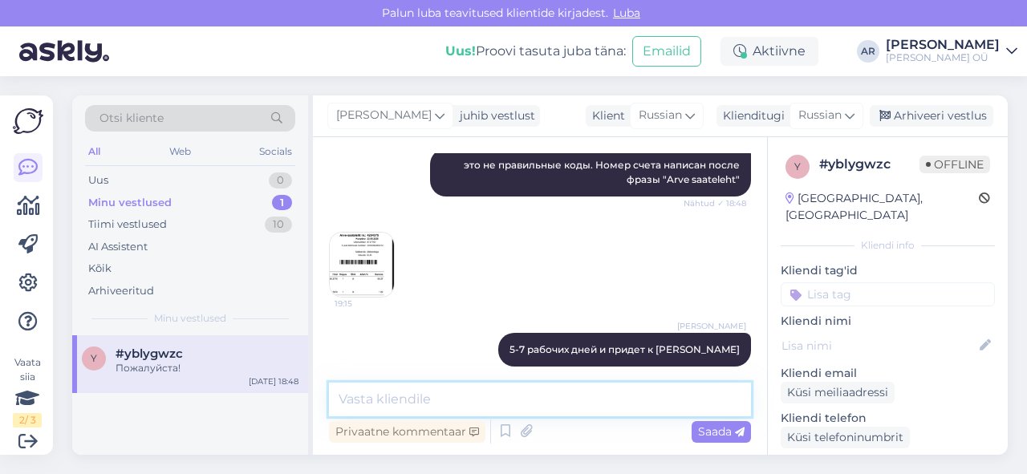
scroll to position [980, 0]
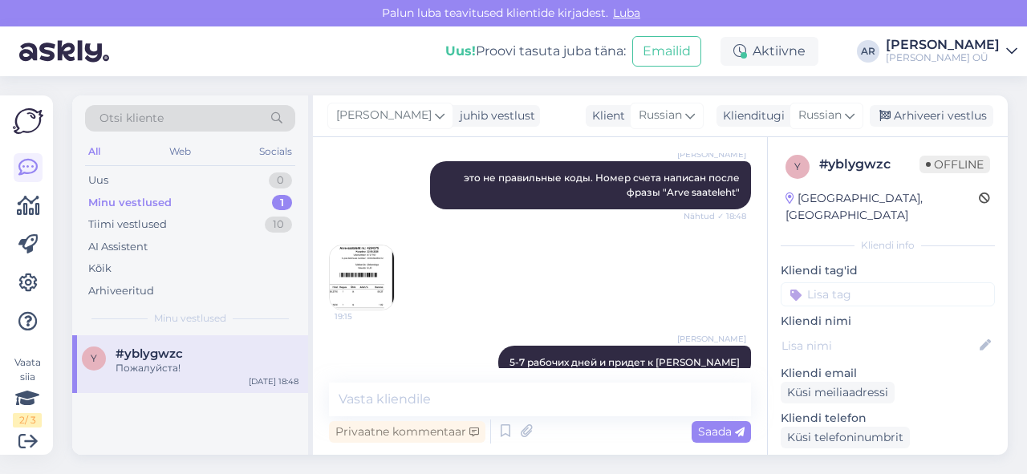
click at [356, 268] on img at bounding box center [362, 278] width 64 height 64
